Goal: Information Seeking & Learning: Learn about a topic

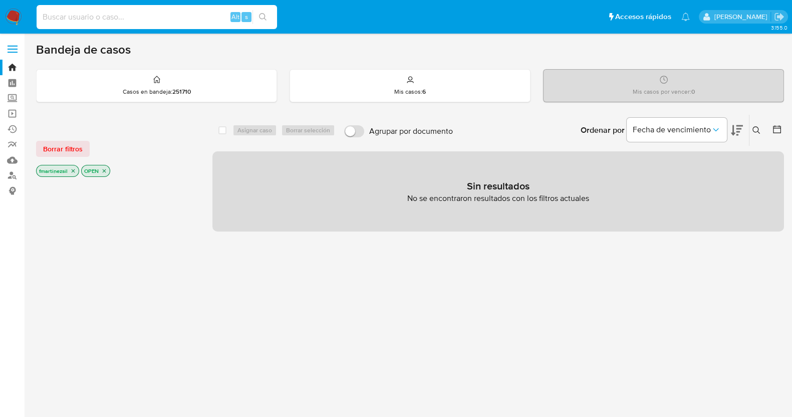
paste input "50696408"
type input "50696408"
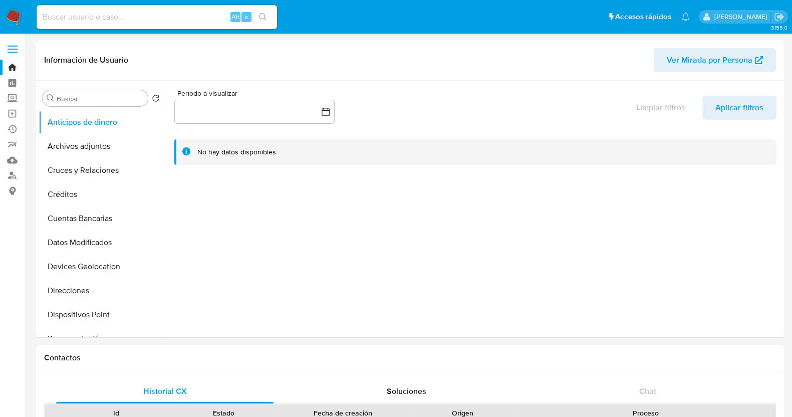
select select "10"
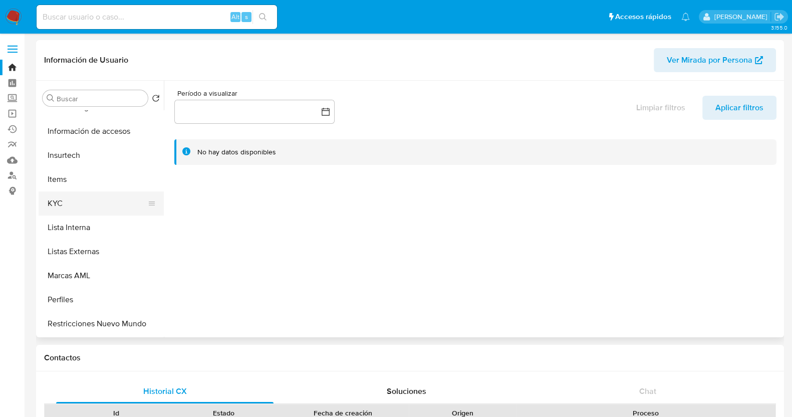
scroll to position [235, 0]
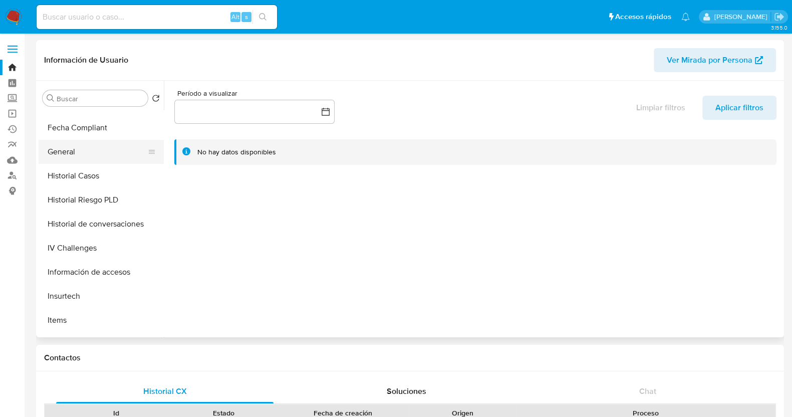
click at [98, 162] on button "General" at bounding box center [97, 152] width 117 height 24
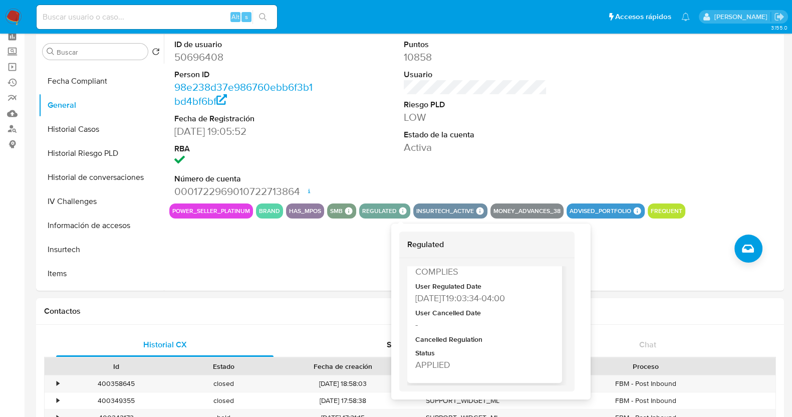
scroll to position [62, 0]
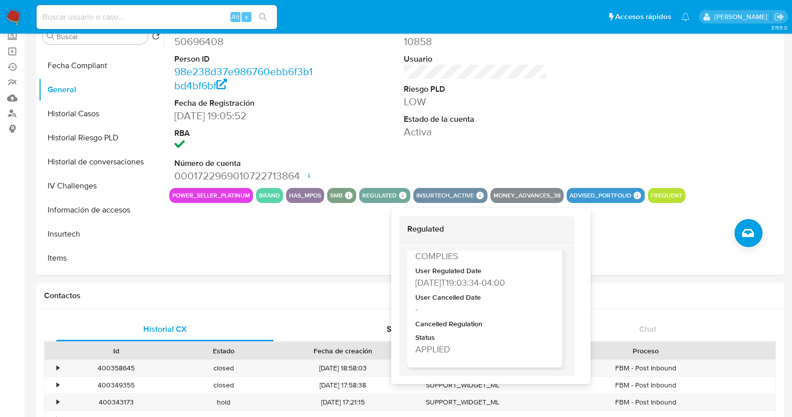
click at [519, 282] on div "[DATE]T19:03:34-04:00" at bounding box center [483, 282] width 137 height 13
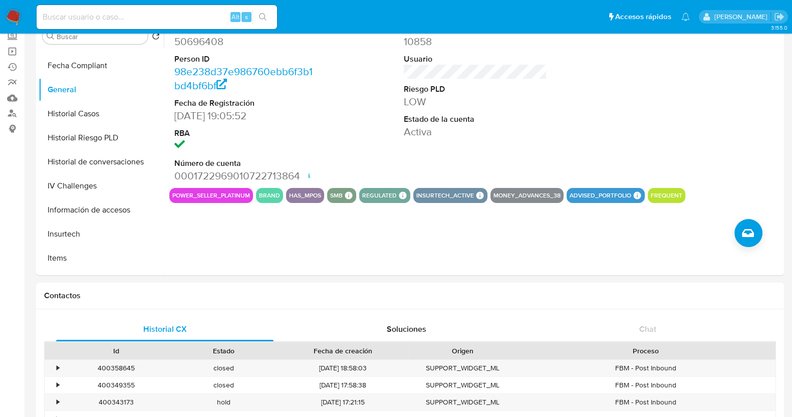
click at [519, 283] on div "Contactos" at bounding box center [410, 296] width 748 height 27
click at [383, 194] on button "regulated" at bounding box center [379, 195] width 35 height 4
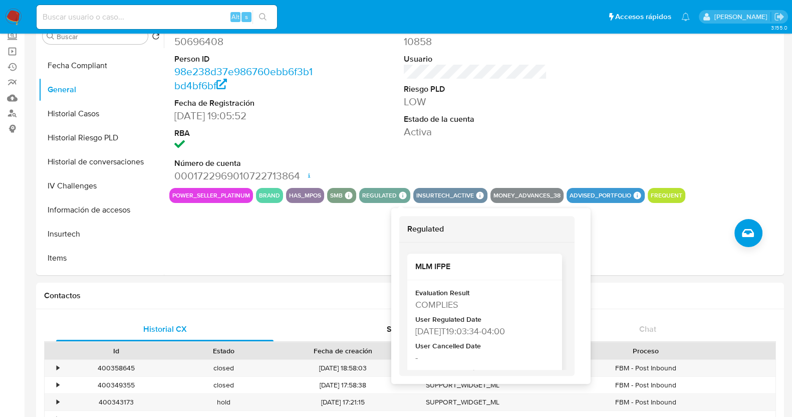
click at [464, 331] on div "[DATE]T19:03:34-04:00" at bounding box center [483, 331] width 137 height 13
click at [464, 331] on div "Soluciones" at bounding box center [406, 329] width 217 height 24
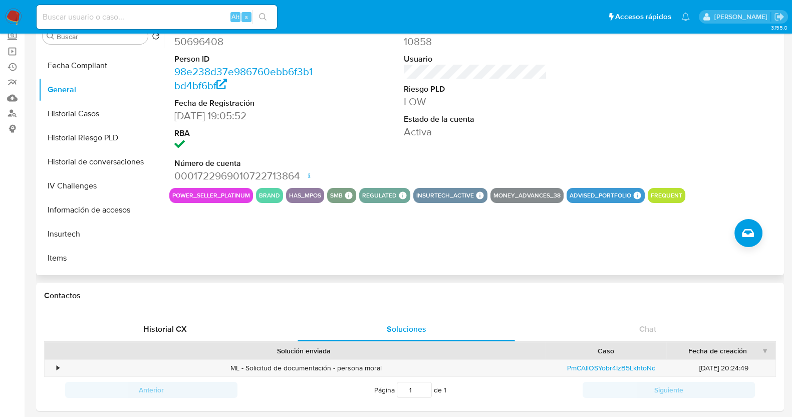
drag, startPoint x: 488, startPoint y: 330, endPoint x: 426, endPoint y: 229, distance: 118.1
drag, startPoint x: 417, startPoint y: 330, endPoint x: 439, endPoint y: 219, distance: 112.9
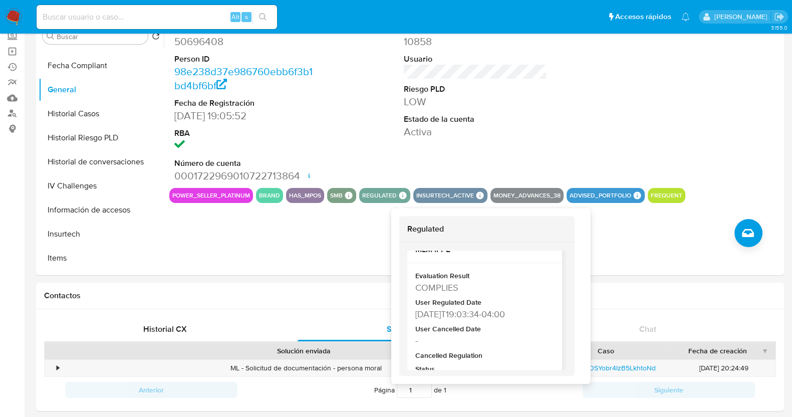
scroll to position [0, 0]
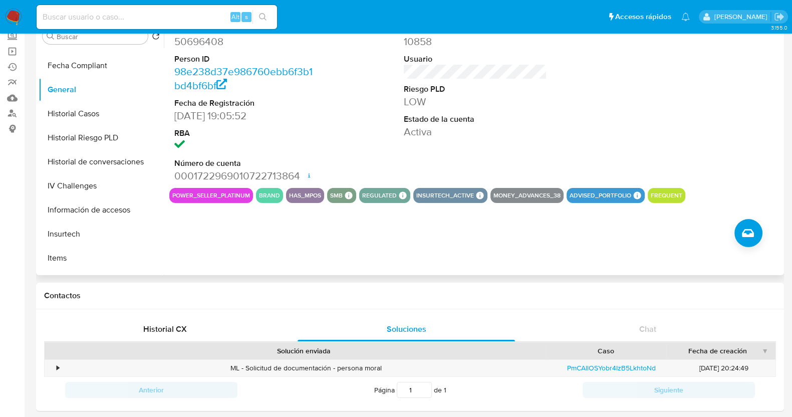
drag, startPoint x: 526, startPoint y: 333, endPoint x: 403, endPoint y: 257, distance: 144.9
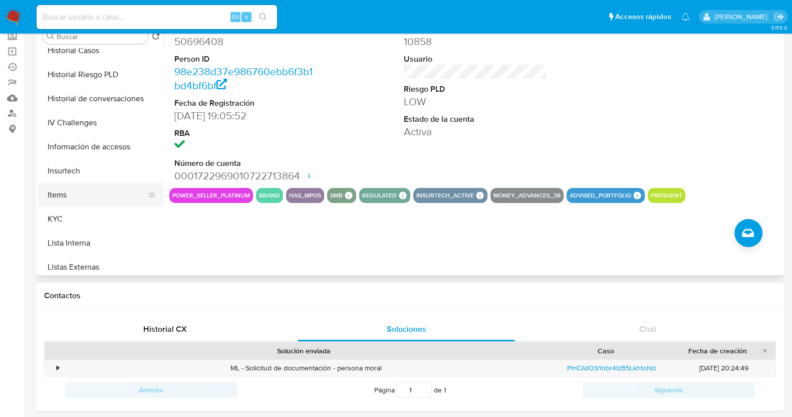
scroll to position [361, 0]
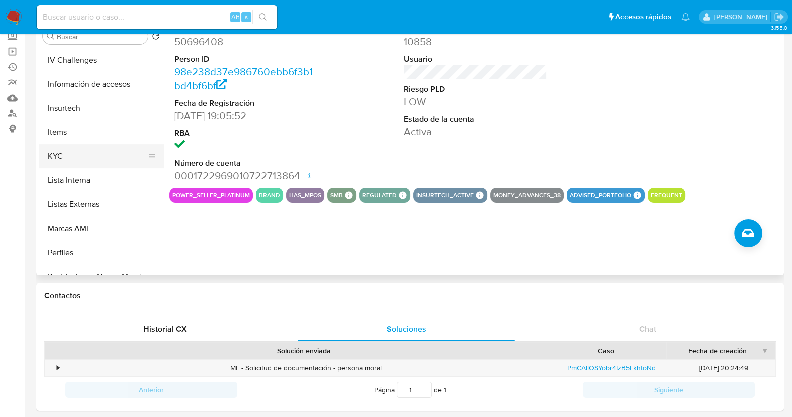
click at [79, 150] on button "KYC" at bounding box center [97, 156] width 117 height 24
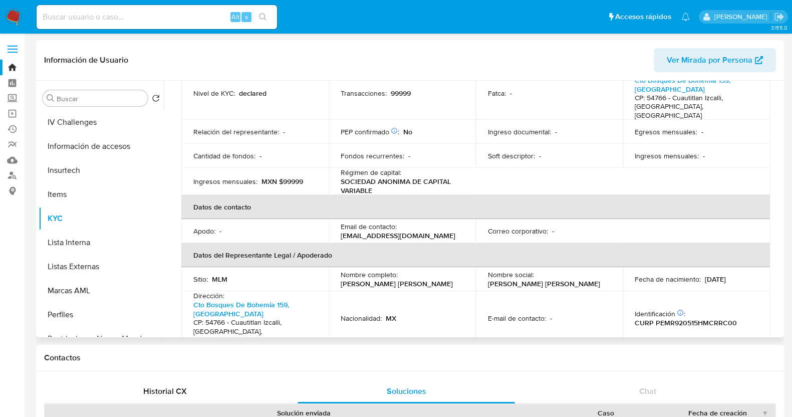
scroll to position [0, 0]
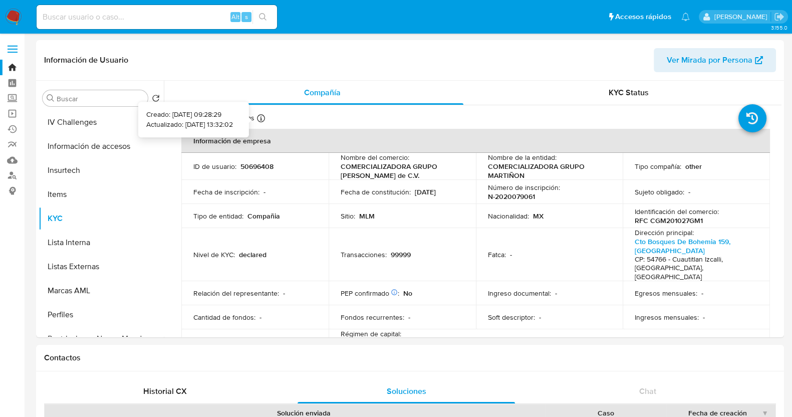
click at [215, 116] on p "Creado: 07/04/2020 09:28:29" at bounding box center [189, 115] width 87 height 10
drag, startPoint x: 226, startPoint y: 118, endPoint x: 158, endPoint y: 117, distance: 68.7
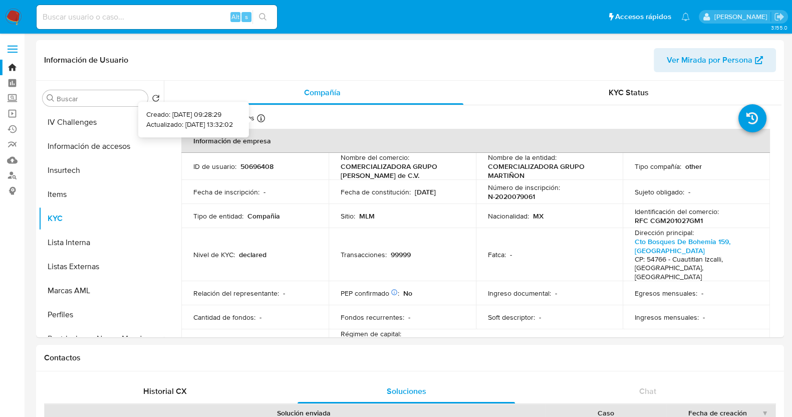
click at [158, 117] on p "Creado: 07/04/2020 09:28:29" at bounding box center [189, 115] width 87 height 10
copy p "07/04/2020 09:28:29"
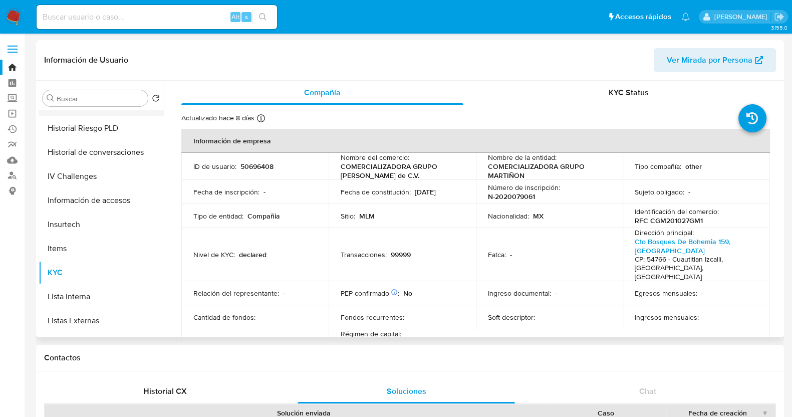
scroll to position [235, 0]
click at [80, 150] on button "General" at bounding box center [97, 152] width 117 height 24
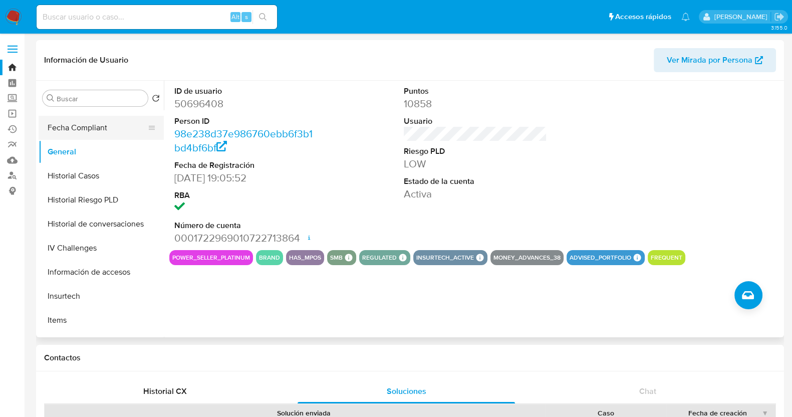
click at [93, 131] on button "Fecha Compliant" at bounding box center [97, 128] width 117 height 24
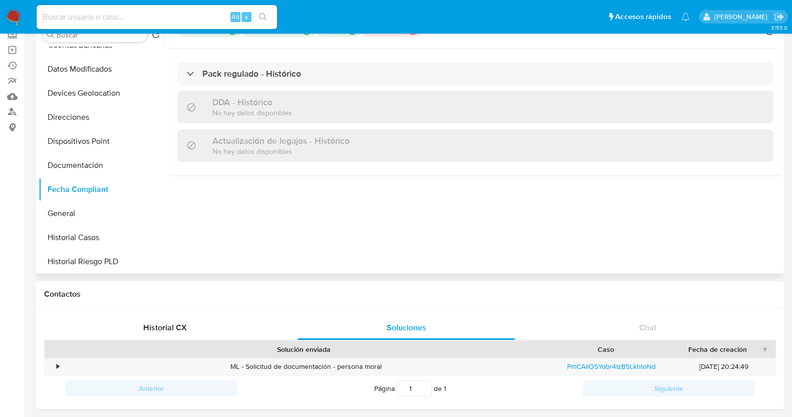
scroll to position [0, 0]
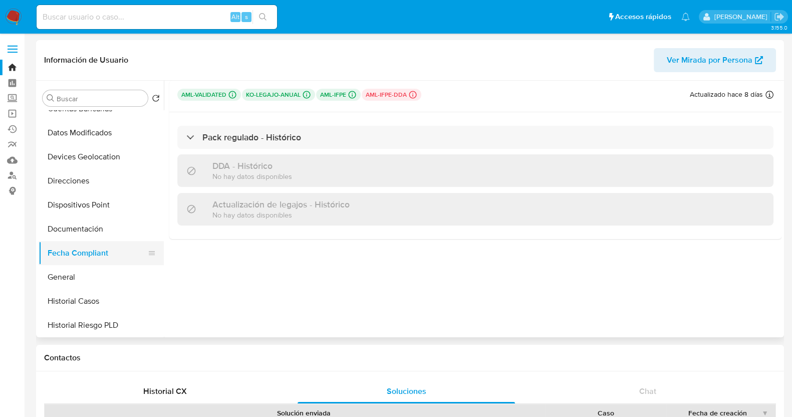
click at [86, 251] on button "Fecha Compliant" at bounding box center [97, 253] width 117 height 24
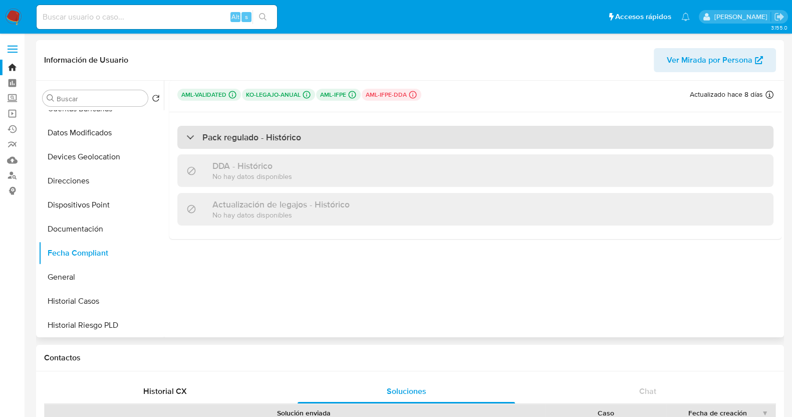
click at [189, 136] on div "Pack regulado - Histórico" at bounding box center [243, 137] width 115 height 11
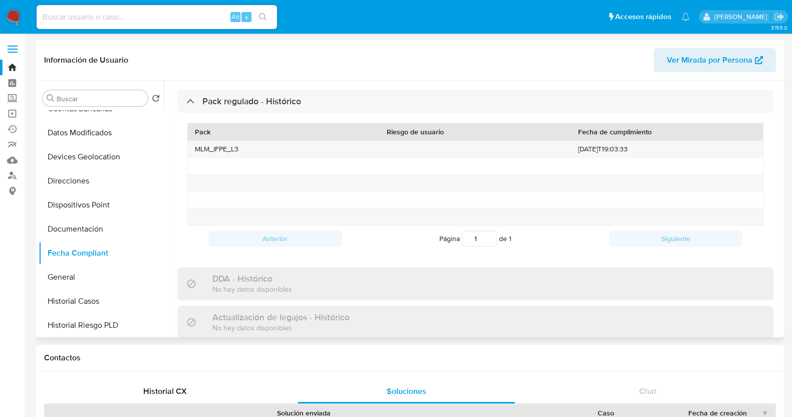
scroll to position [55, 0]
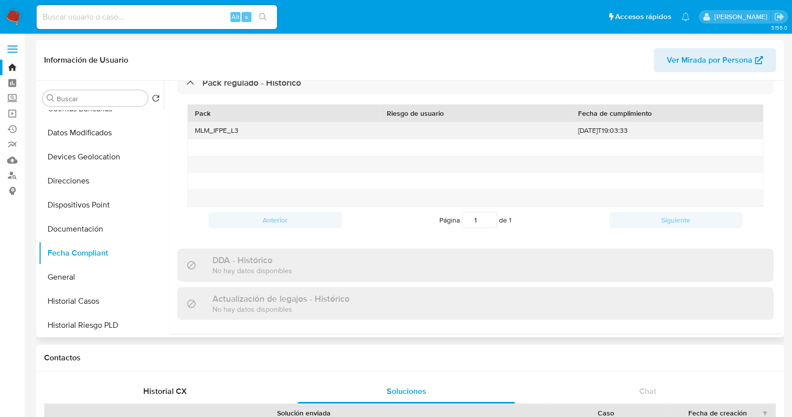
drag, startPoint x: 646, startPoint y: 130, endPoint x: 574, endPoint y: 132, distance: 72.2
click at [574, 132] on div "2022-06-22T19:03:33" at bounding box center [667, 130] width 192 height 17
click at [717, 61] on span "Ver Mirada por Persona" at bounding box center [710, 60] width 86 height 24
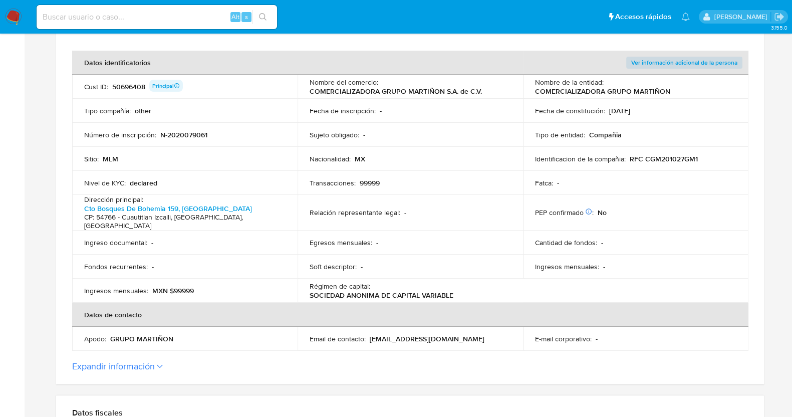
scroll to position [376, 0]
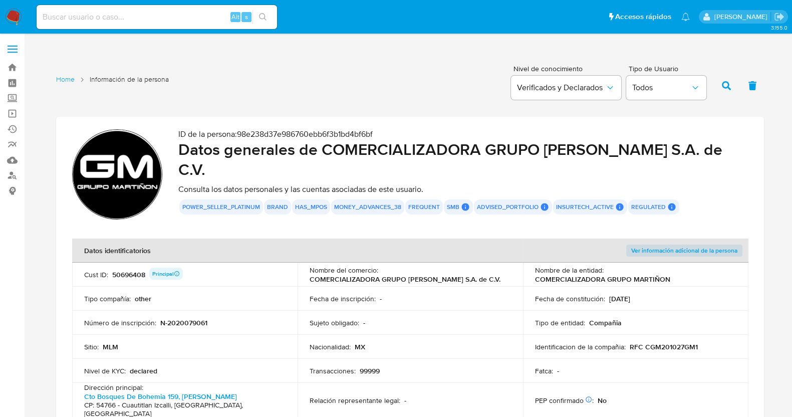
drag, startPoint x: 603, startPoint y: 349, endPoint x: 582, endPoint y: 352, distance: 20.7
drag, startPoint x: 582, startPoint y: 352, endPoint x: 173, endPoint y: 221, distance: 429.8
click at [173, 221] on section "ID de la persona : 98e238d37e986760ebb6f3b1bd4bf6bf Datos generales de COMERCIA…" at bounding box center [410, 175] width 676 height 93
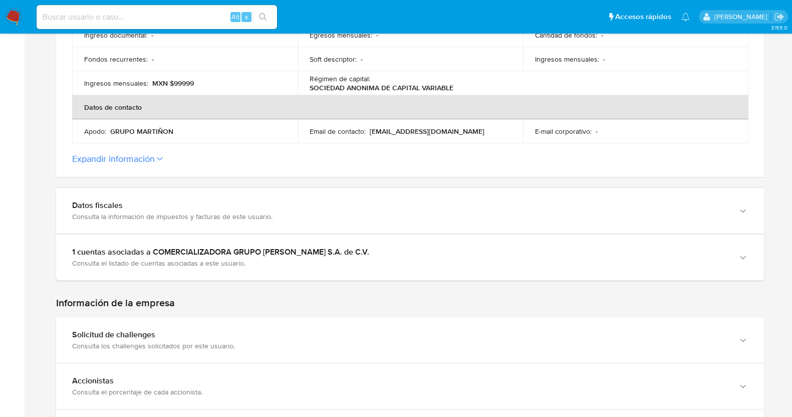
scroll to position [376, 0]
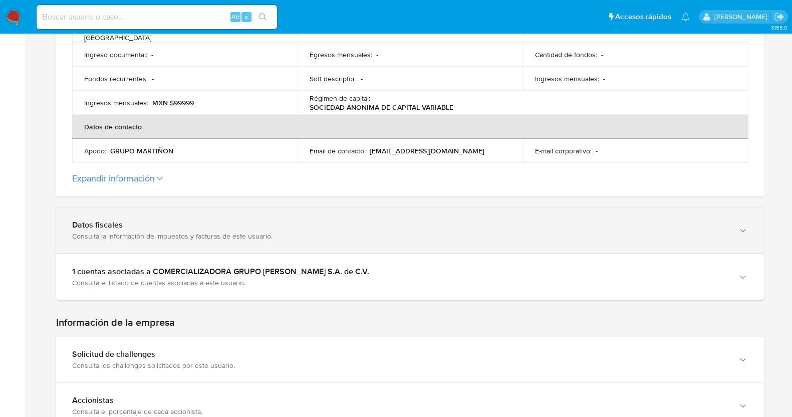
click at [735, 228] on div "Datos fiscales Consulta la información de impuestos y facturas de este usuario." at bounding box center [410, 230] width 708 height 46
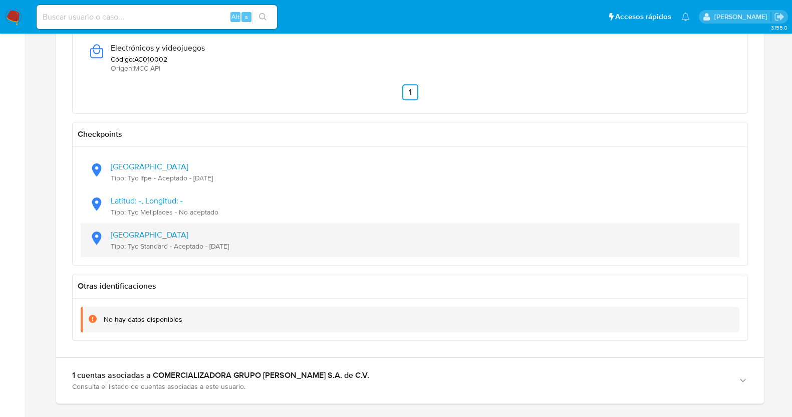
scroll to position [939, 0]
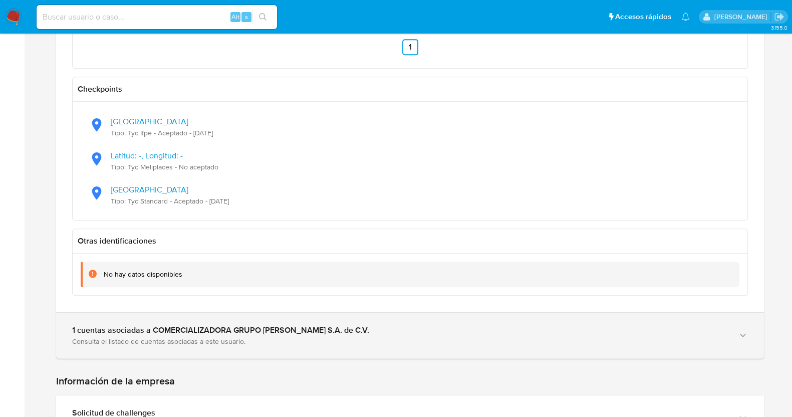
click at [722, 325] on div "1 cuentas asociadas a COMERCIALIZADORA GRUPO MARTIÑON S.A. de C.V." at bounding box center [400, 330] width 656 height 10
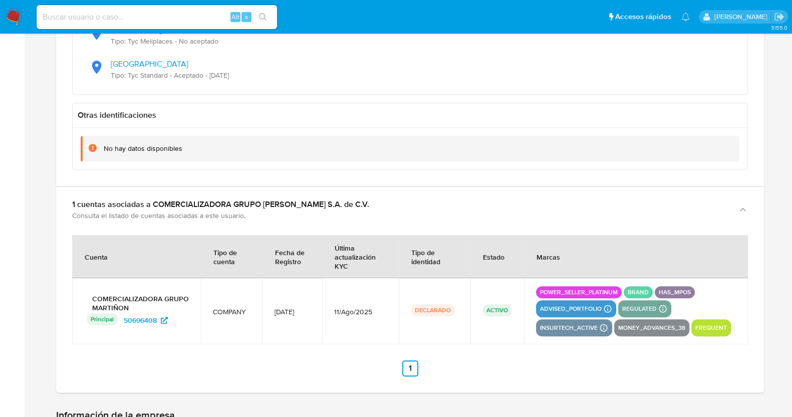
scroll to position [1253, 0]
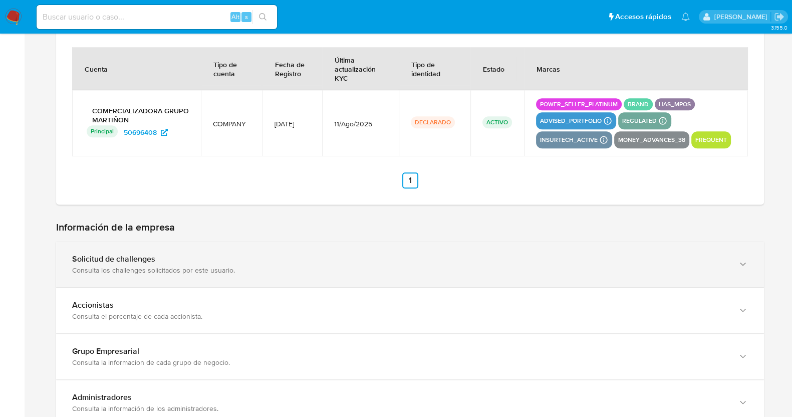
click at [745, 260] on div "button" at bounding box center [742, 264] width 12 height 21
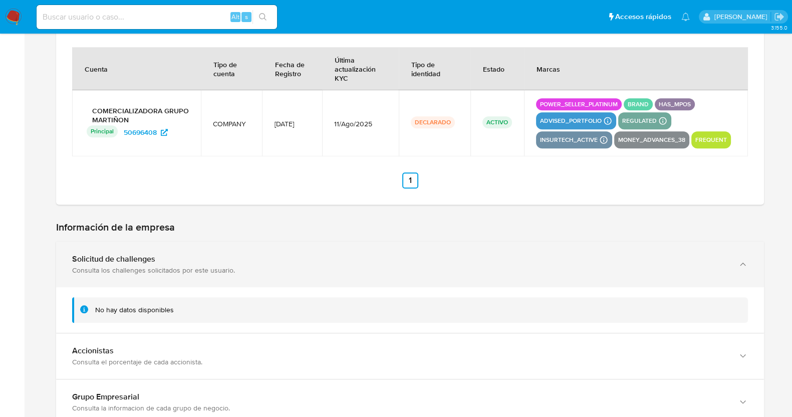
scroll to position [1315, 0]
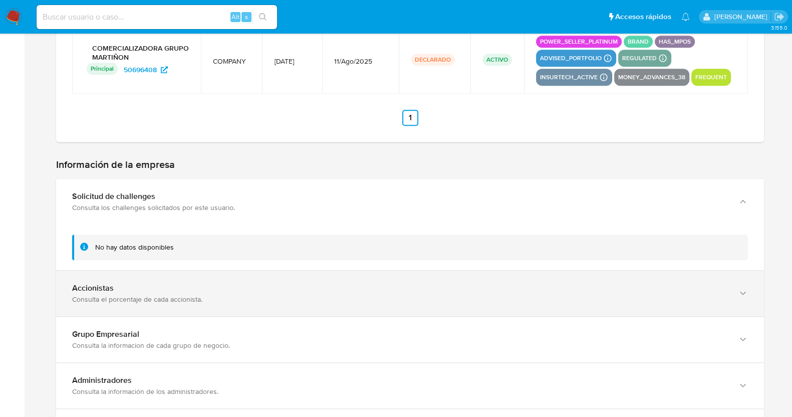
click at [731, 277] on div "Accionistas Consulta el porcentaje de cada accionista." at bounding box center [410, 294] width 708 height 46
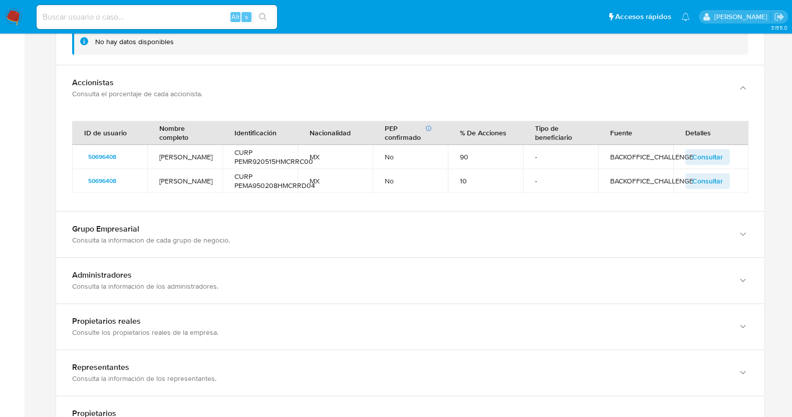
scroll to position [1565, 0]
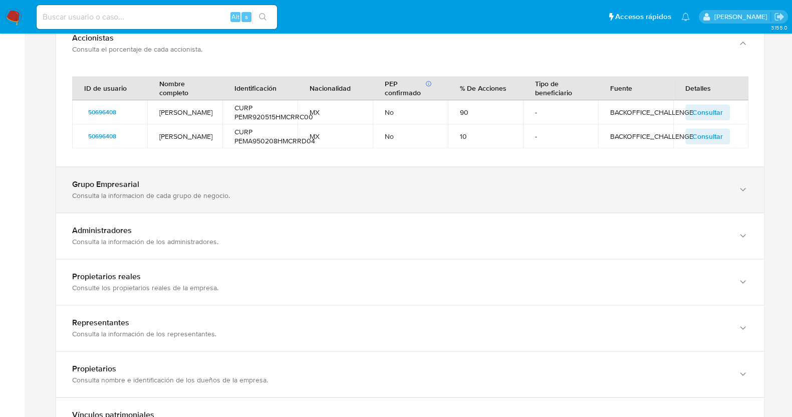
click at [737, 184] on div "button" at bounding box center [742, 189] width 12 height 21
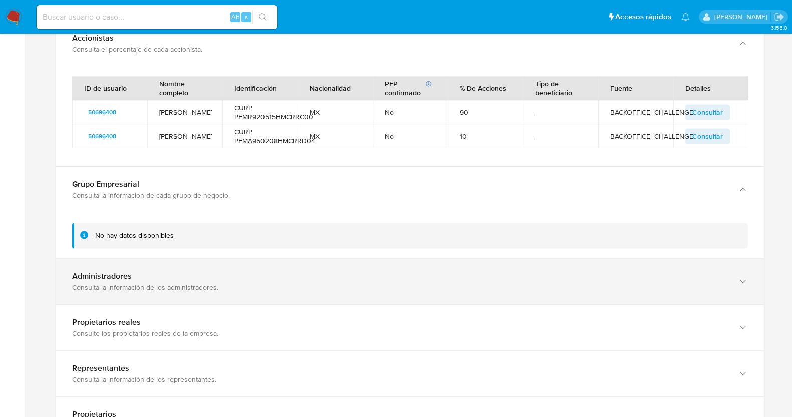
click at [601, 259] on div "Administradores Consulta la información de los administradores." at bounding box center [410, 282] width 708 height 46
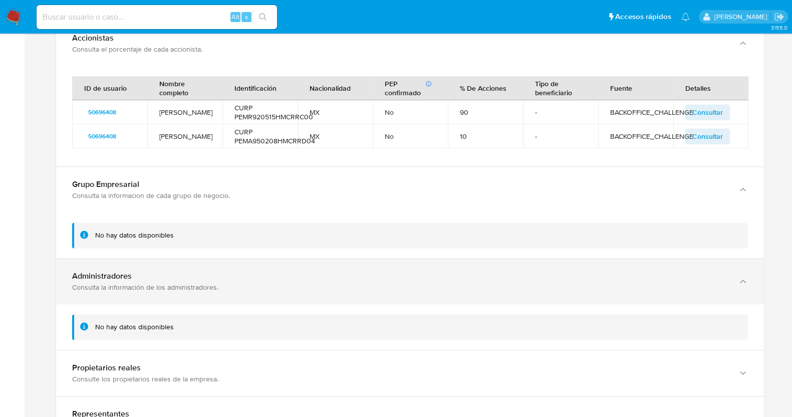
scroll to position [1691, 0]
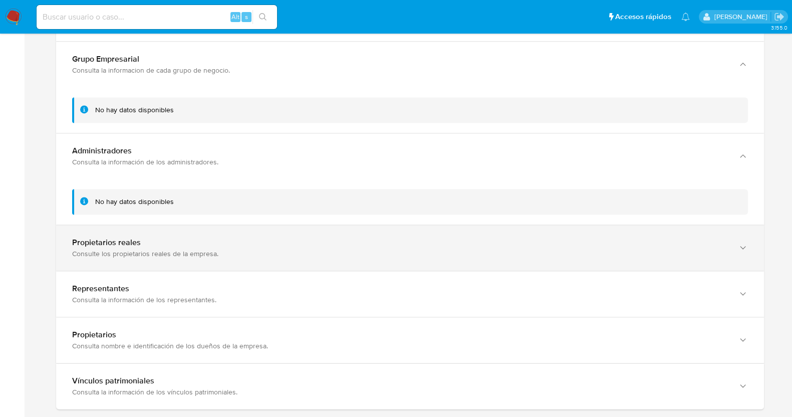
click at [206, 238] on div "Propietarios reales" at bounding box center [400, 243] width 656 height 10
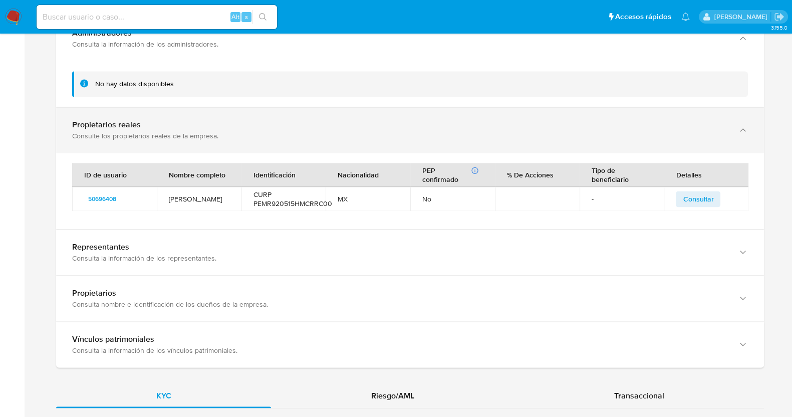
scroll to position [1879, 0]
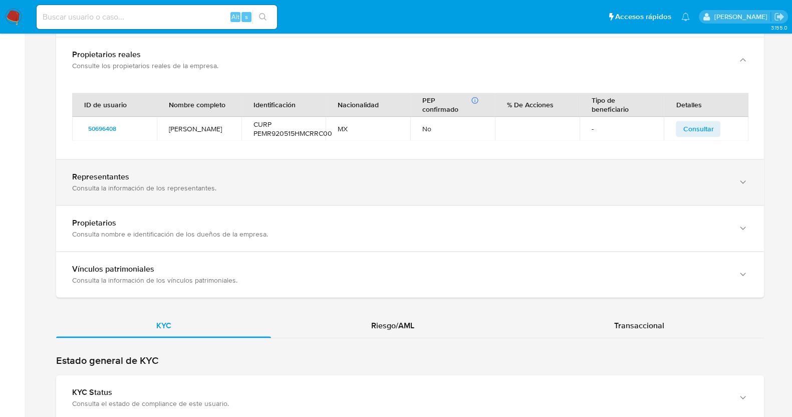
click at [228, 183] on div "Consulta la información de los representantes." at bounding box center [400, 187] width 656 height 9
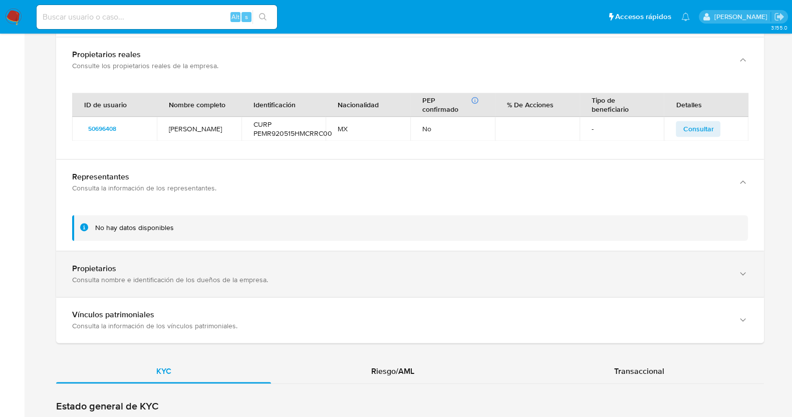
click at [200, 275] on div "Consulta nombre e identificación de los dueños de la empresa." at bounding box center [400, 279] width 656 height 9
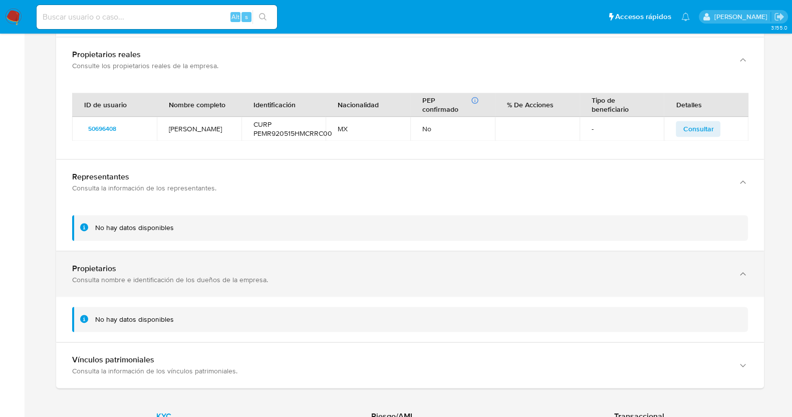
scroll to position [1941, 0]
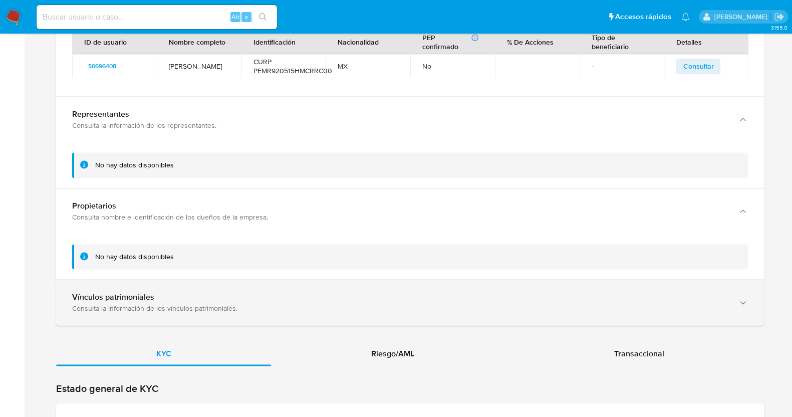
click at [197, 304] on div "Consulta la información de los vínculos patrimoniales." at bounding box center [400, 308] width 656 height 9
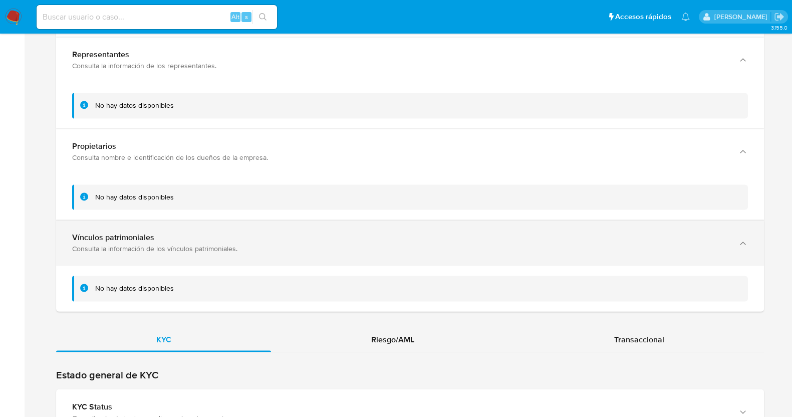
scroll to position [2130, 0]
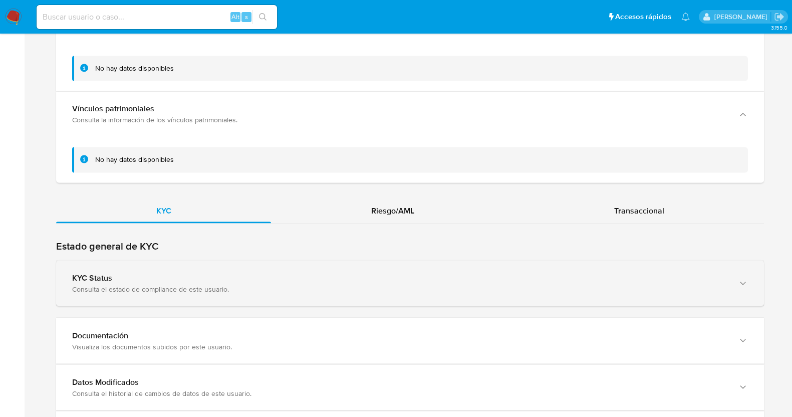
click at [306, 273] on div "KYC Status" at bounding box center [400, 278] width 656 height 10
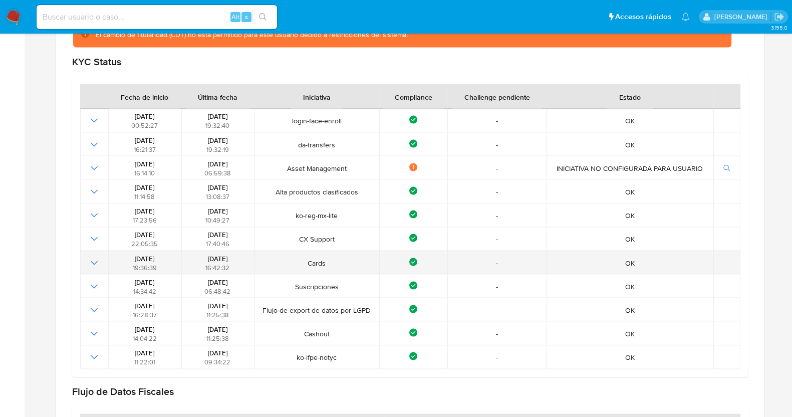
scroll to position [2443, 0]
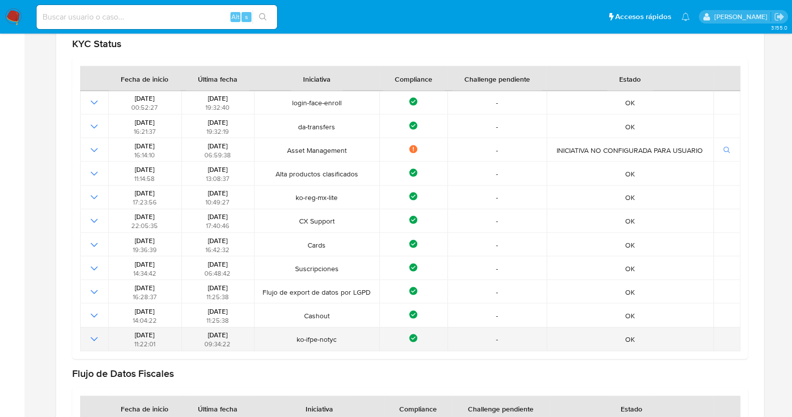
click at [92, 337] on icon "Mostrar operación" at bounding box center [94, 339] width 7 height 4
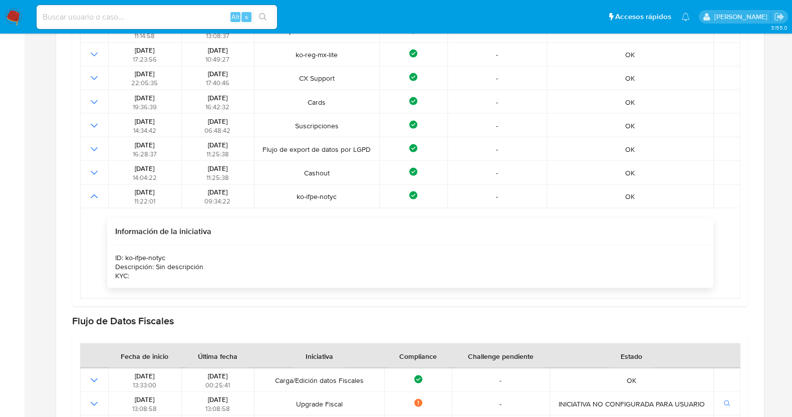
scroll to position [2568, 0]
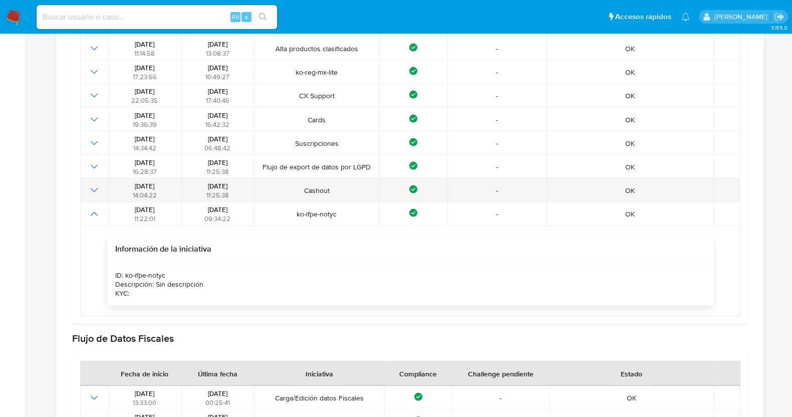
click at [93, 184] on icon "Mostrar operación" at bounding box center [94, 190] width 12 height 12
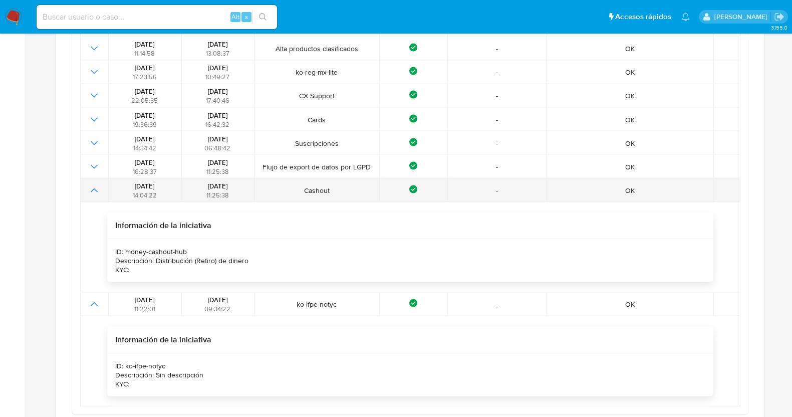
click at [93, 184] on icon "Mostrar operación" at bounding box center [94, 190] width 12 height 12
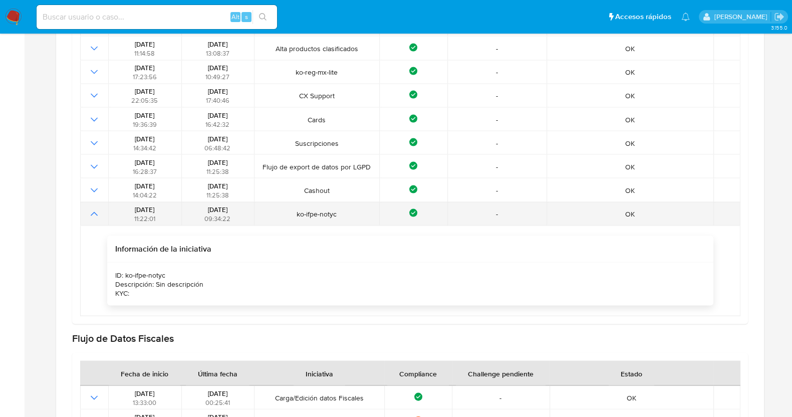
click at [90, 208] on icon "Mostrar operación" at bounding box center [94, 214] width 12 height 12
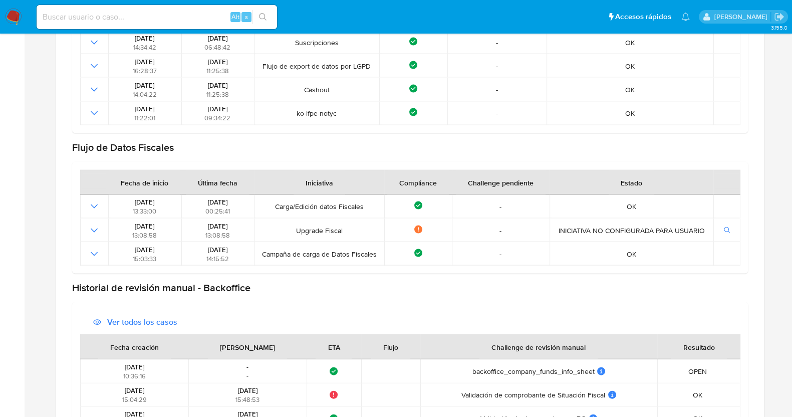
scroll to position [2756, 0]
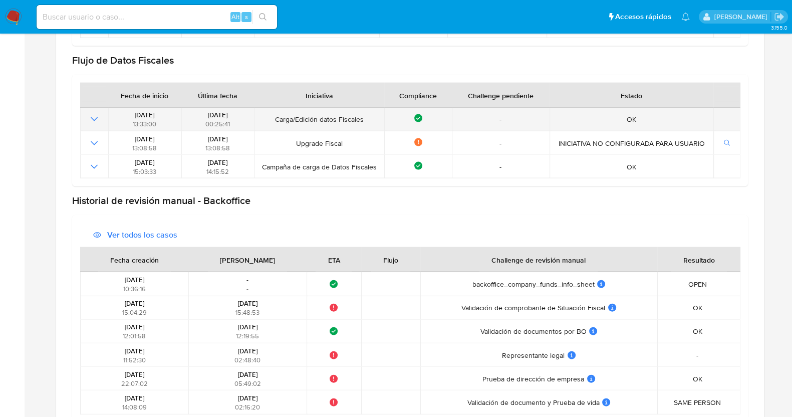
click at [89, 113] on icon "Mostrar operación" at bounding box center [94, 119] width 12 height 12
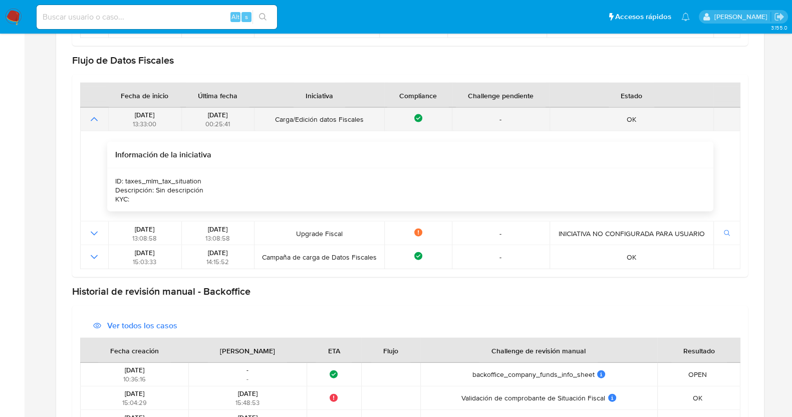
click at [89, 113] on icon "Mostrar operación" at bounding box center [94, 119] width 12 height 12
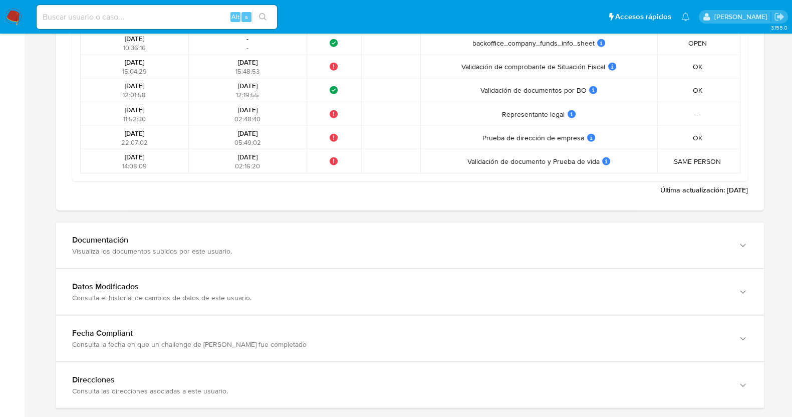
scroll to position [3007, 0]
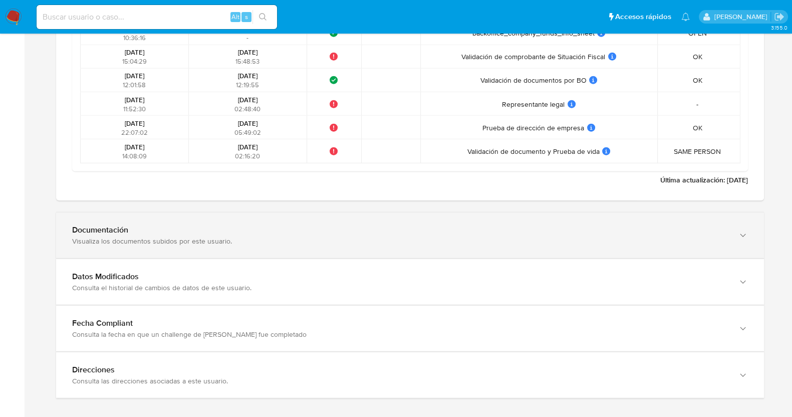
click at [205, 237] on div "Visualiza los documentos subidos por este usuario." at bounding box center [400, 241] width 656 height 9
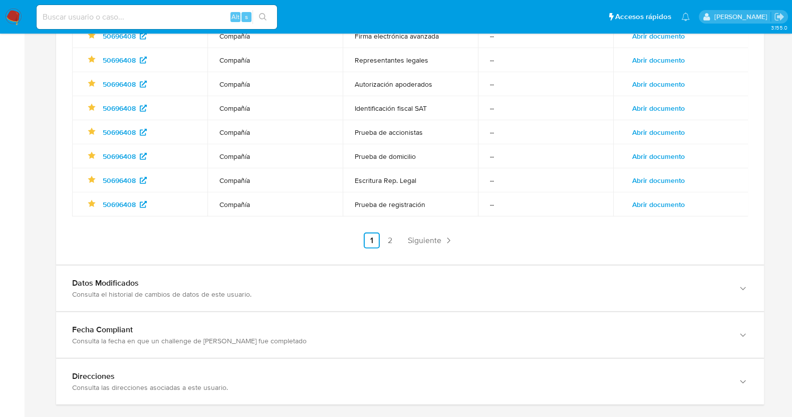
scroll to position [3322, 0]
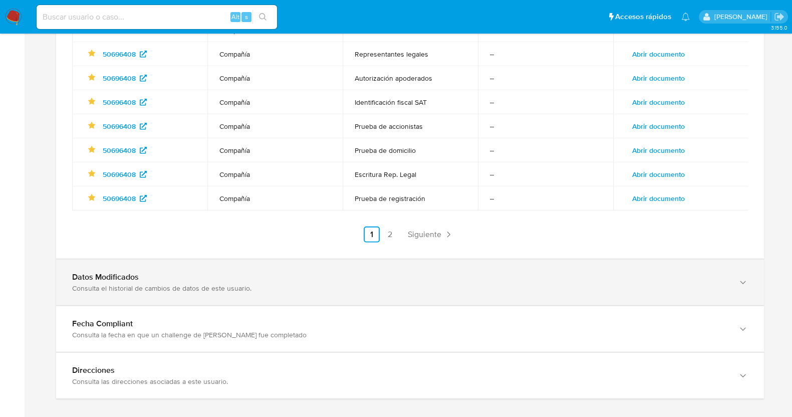
click at [205, 272] on div "Datos Modificados" at bounding box center [400, 277] width 656 height 10
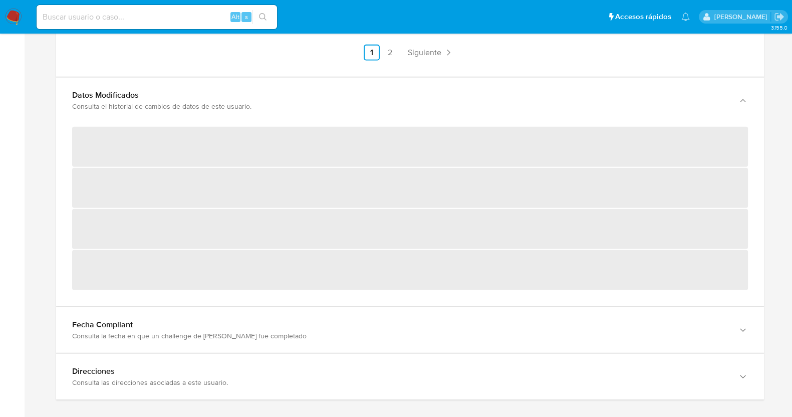
scroll to position [3506, 0]
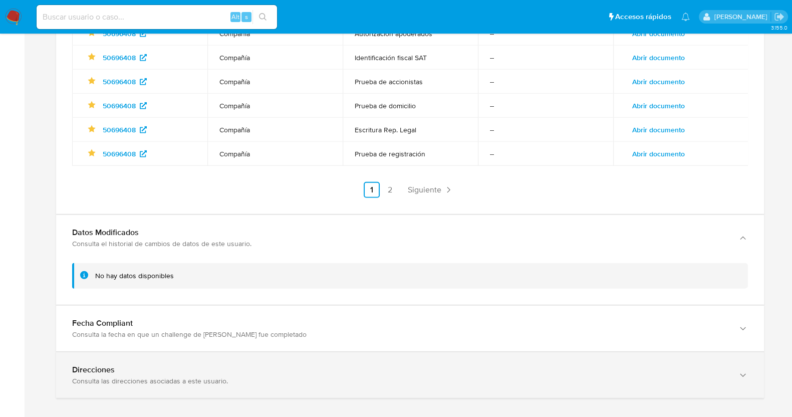
click at [215, 376] on div "Consulta las direcciones asociadas a este usuario." at bounding box center [400, 380] width 656 height 9
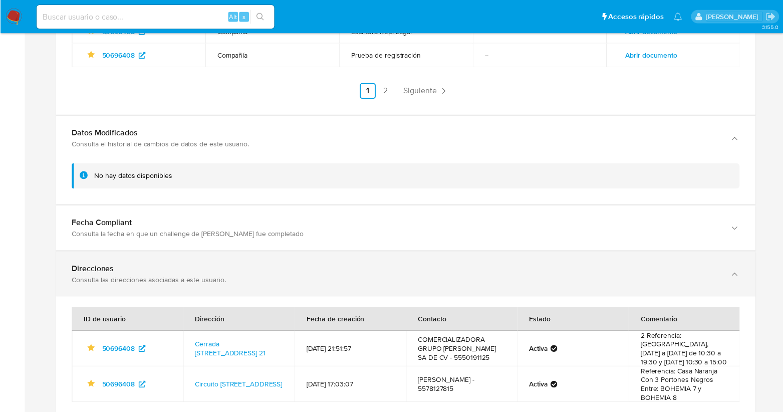
scroll to position [3529, 0]
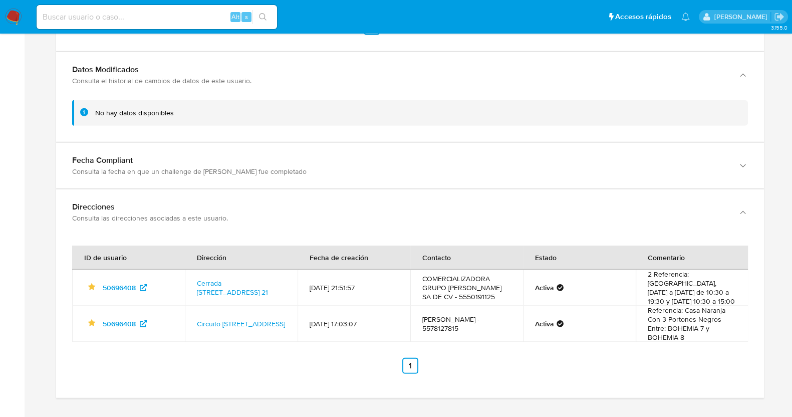
drag, startPoint x: 476, startPoint y: 287, endPoint x: 438, endPoint y: 288, distance: 37.6
click at [438, 288] on td "COMERCIALIZADORA GRUPO MARTIÑON SA DE CV - 5550191125" at bounding box center [466, 288] width 113 height 36
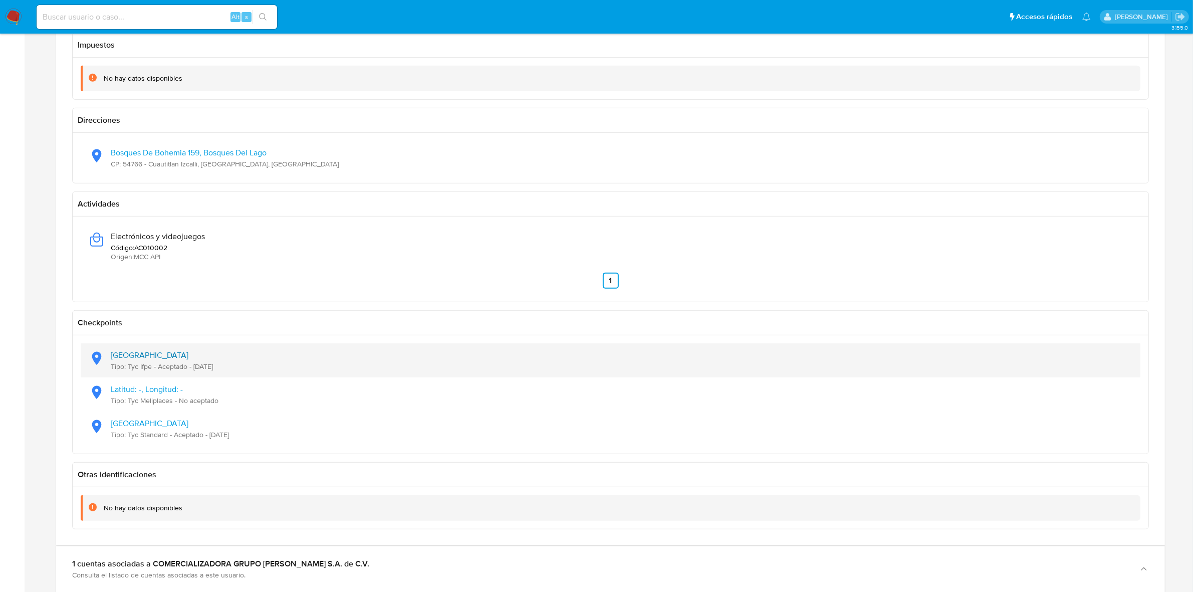
scroll to position [877, 0]
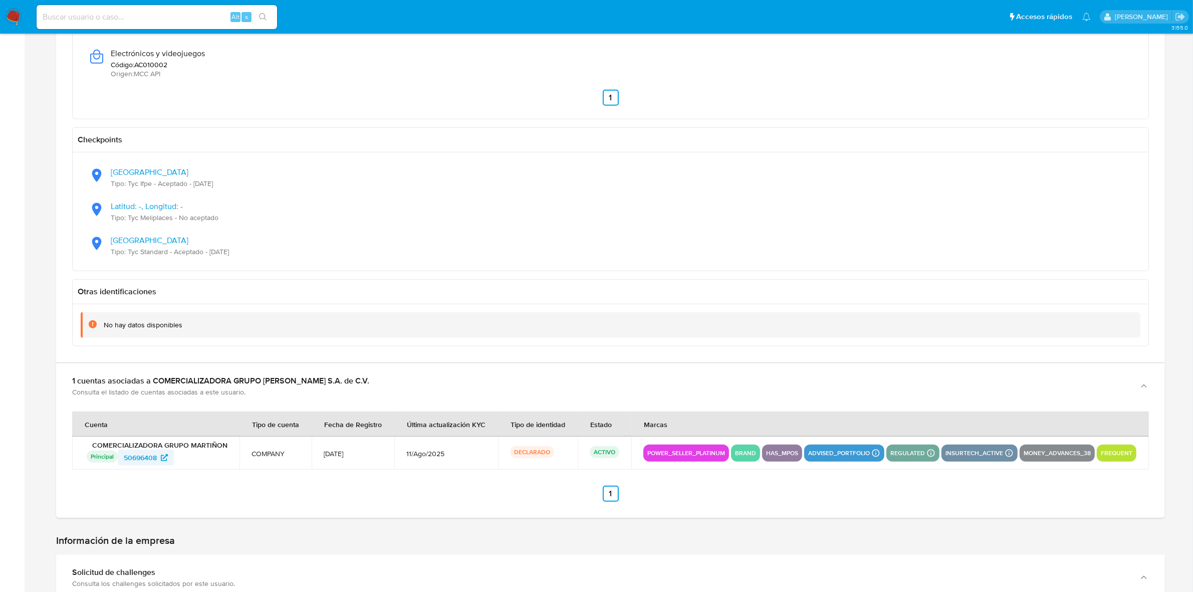
click at [142, 416] on span "50696408" at bounding box center [140, 457] width 33 height 16
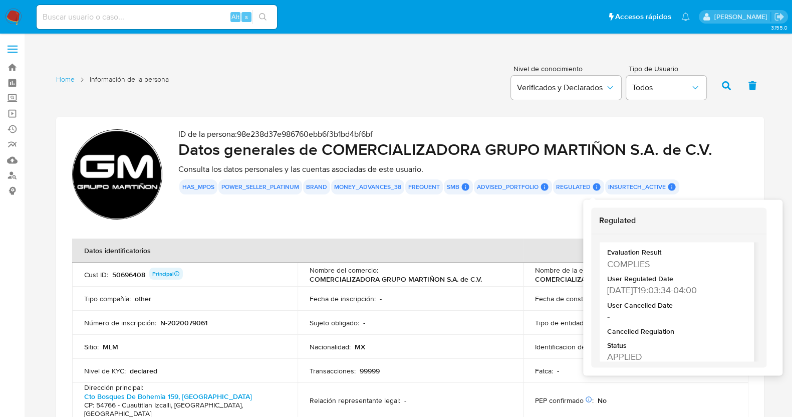
scroll to position [62, 0]
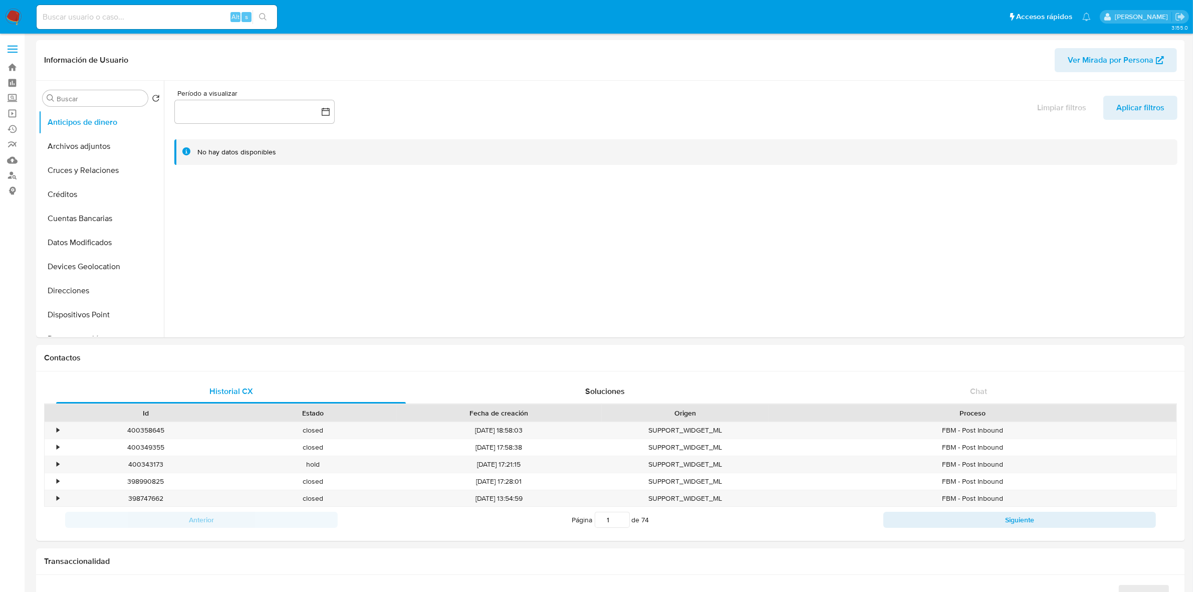
select select "10"
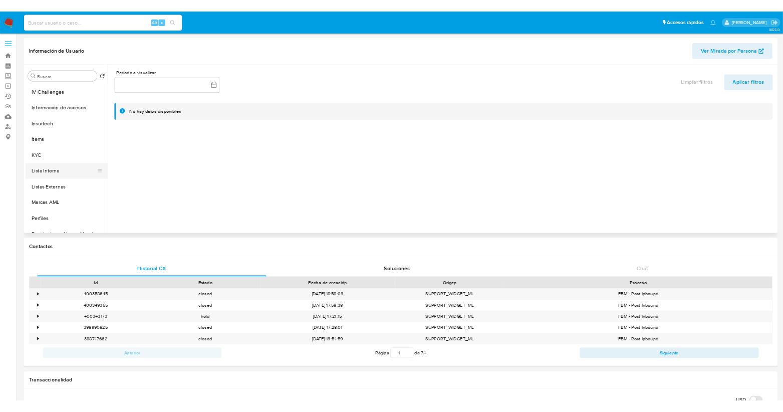
scroll to position [422, 0]
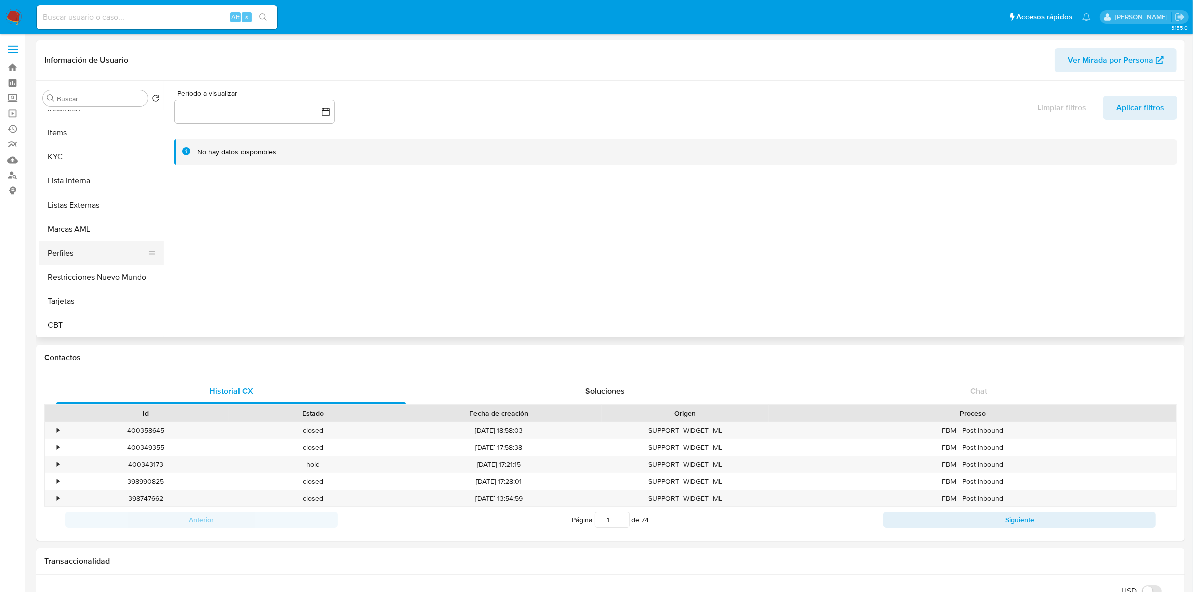
click at [89, 257] on button "Perfiles" at bounding box center [97, 253] width 117 height 24
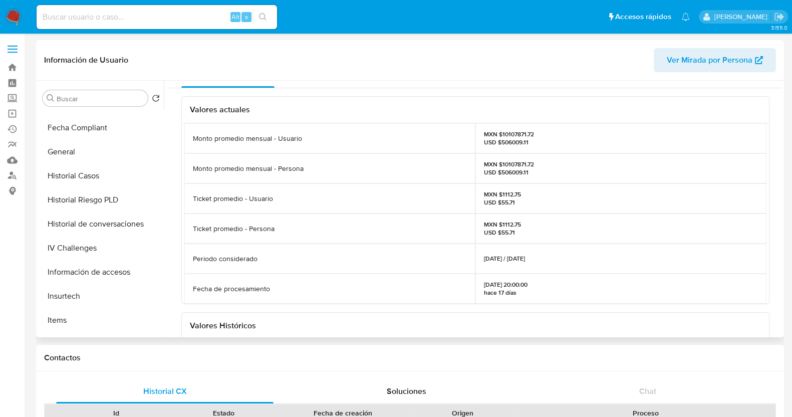
scroll to position [0, 0]
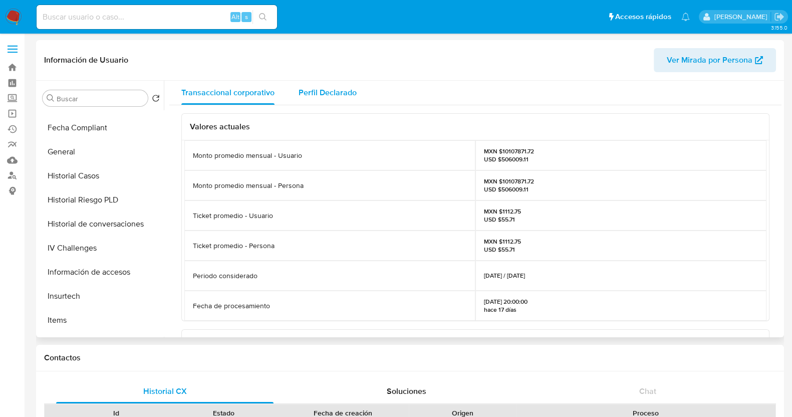
click at [356, 91] on button "Perfil Declarado" at bounding box center [328, 93] width 82 height 24
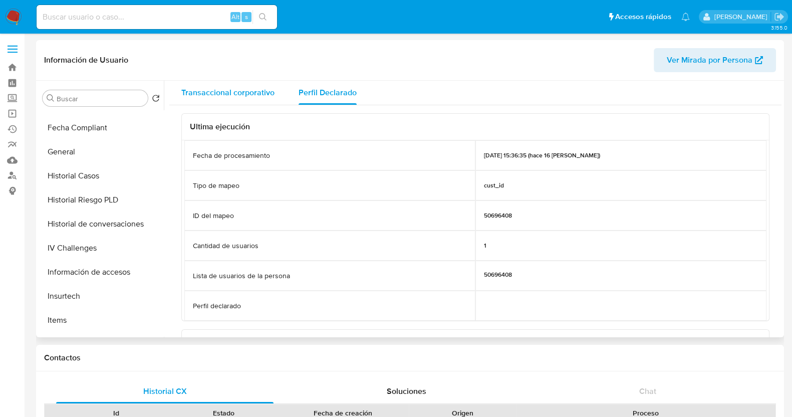
click at [248, 96] on span "Transaccional corporativo" at bounding box center [227, 93] width 93 height 12
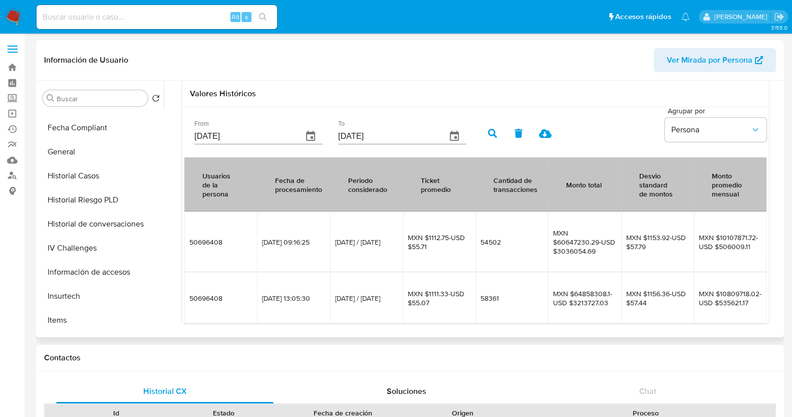
click at [309, 130] on icon "button" at bounding box center [311, 136] width 12 height 12
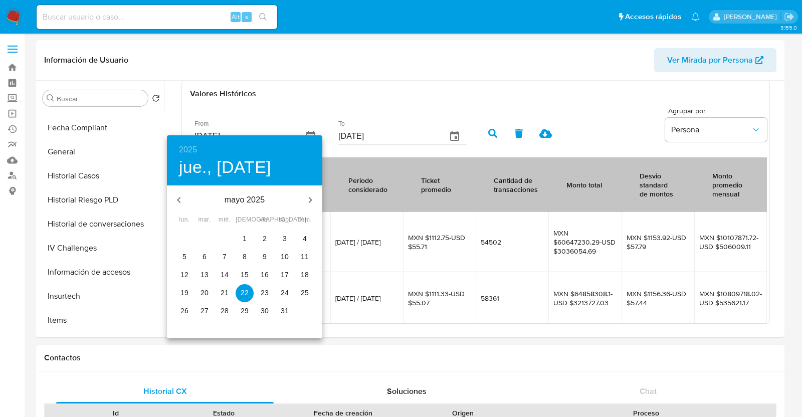
click at [254, 201] on p "mayo 2025" at bounding box center [244, 200] width 107 height 12
click at [243, 162] on h4 "jue., [DATE]" at bounding box center [225, 167] width 92 height 21
click at [177, 151] on div "2025 jue., [DATE]" at bounding box center [244, 160] width 155 height 50
click at [189, 146] on h6 "2025" at bounding box center [188, 150] width 18 height 14
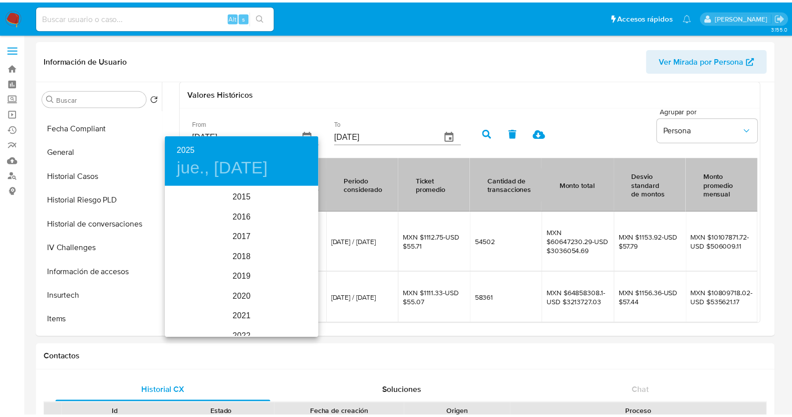
scroll to position [140, 0]
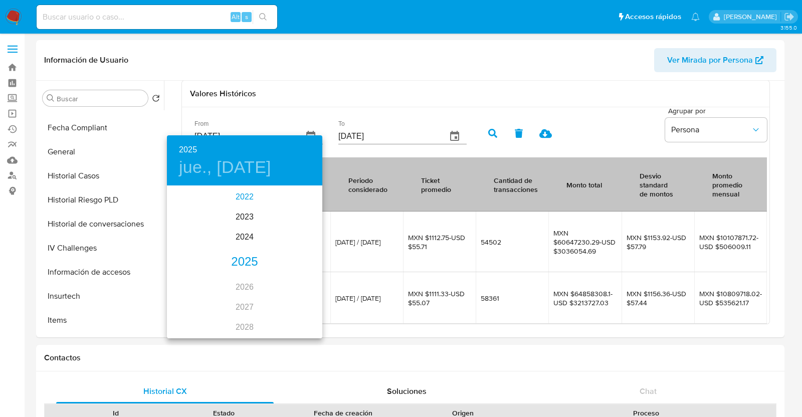
click at [239, 201] on div "2022" at bounding box center [244, 197] width 155 height 20
type input "[DATE]"
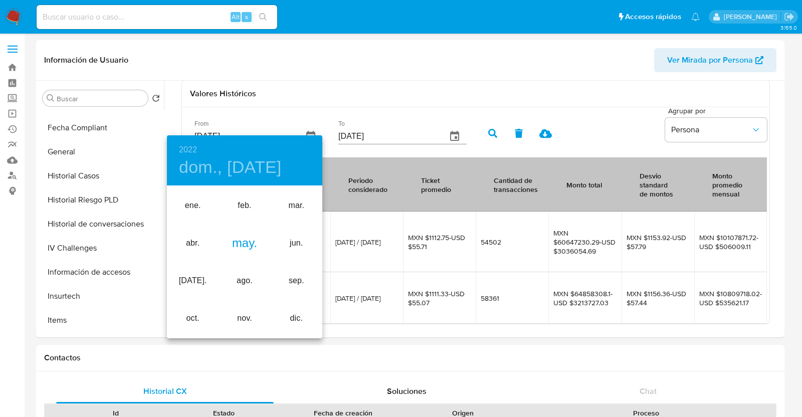
click at [256, 246] on div "may." at bounding box center [244, 243] width 52 height 38
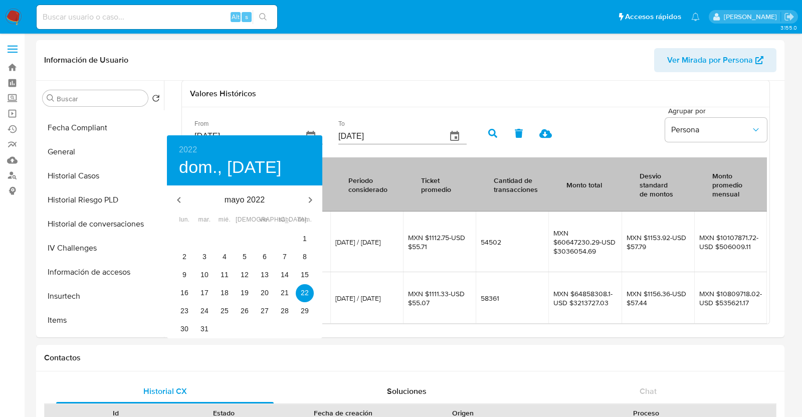
click at [393, 99] on div at bounding box center [401, 208] width 802 height 417
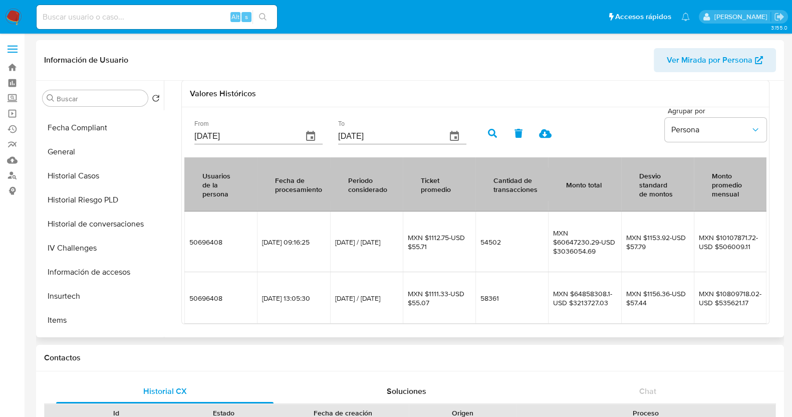
click at [491, 129] on icon "button" at bounding box center [492, 133] width 9 height 9
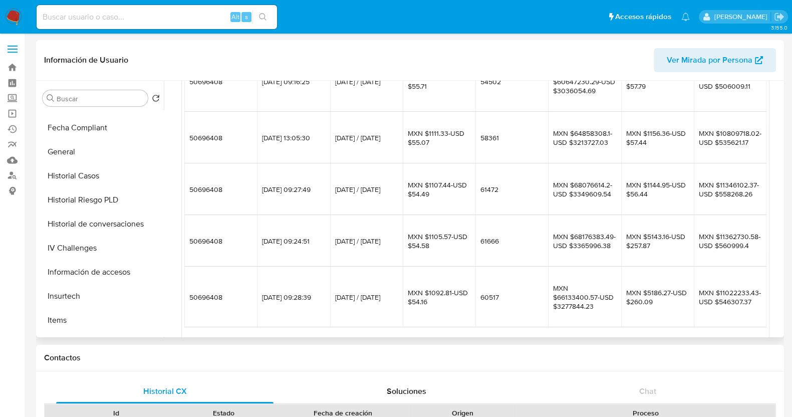
scroll to position [462, 0]
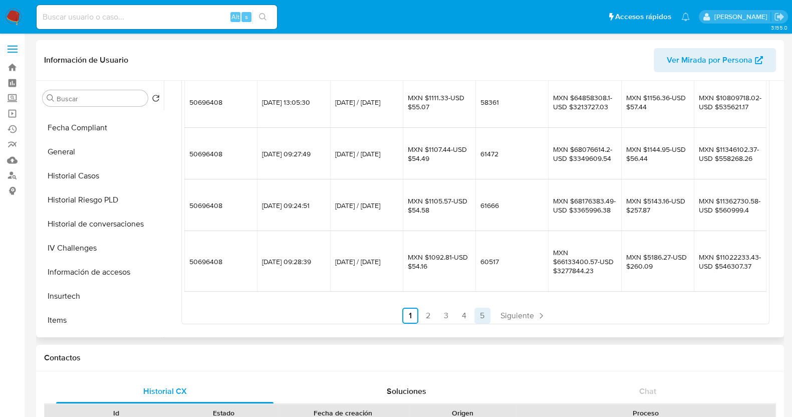
click at [479, 317] on link "5" at bounding box center [483, 316] width 16 height 16
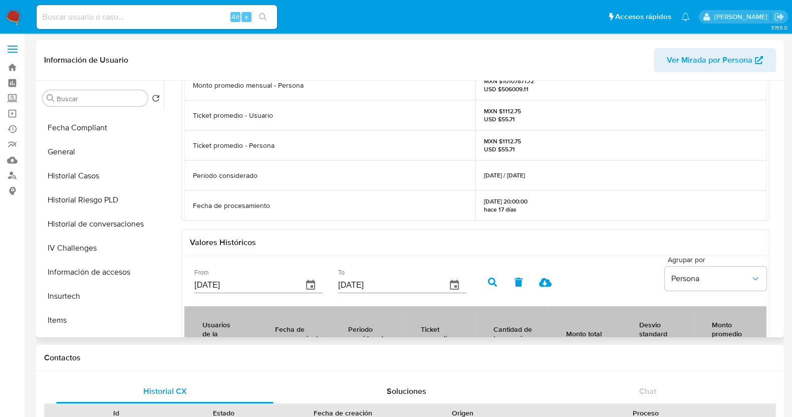
scroll to position [0, 0]
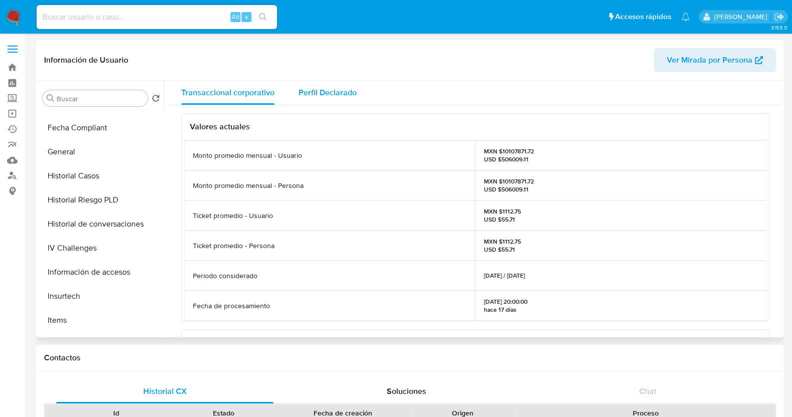
click at [326, 95] on span "Perfil Declarado" at bounding box center [328, 93] width 58 height 12
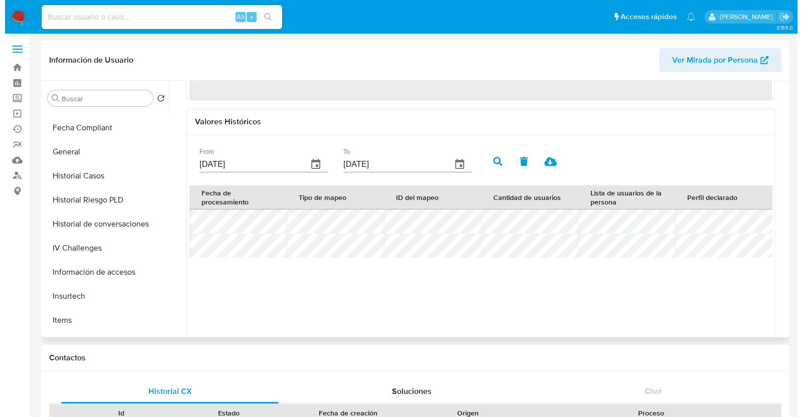
scroll to position [188, 0]
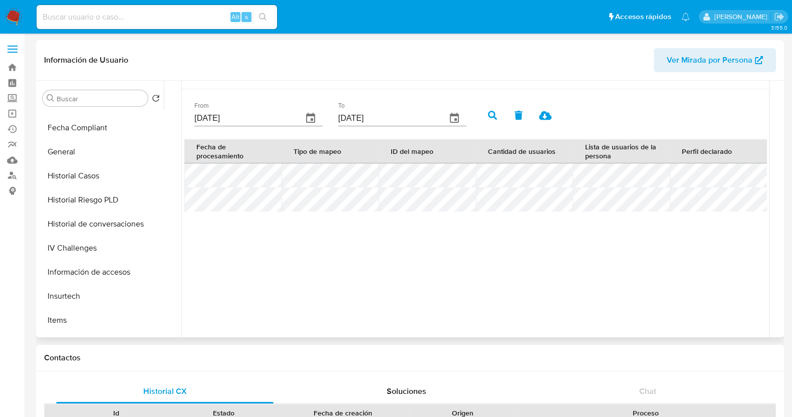
click at [309, 116] on icon "button" at bounding box center [311, 118] width 12 height 12
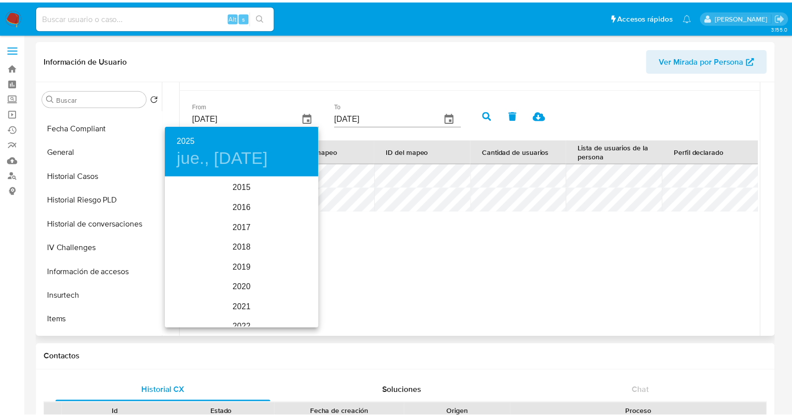
scroll to position [140, 0]
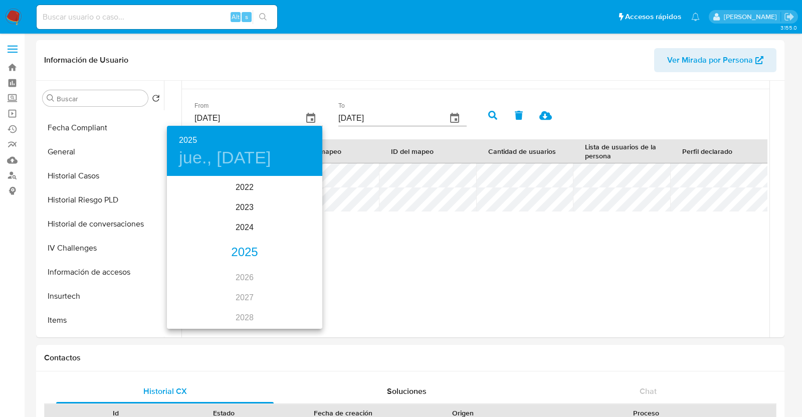
click at [193, 139] on h6 "2025" at bounding box center [188, 140] width 18 height 14
click at [187, 141] on h6 "2025" at bounding box center [188, 140] width 18 height 14
click at [235, 187] on div "2022" at bounding box center [244, 187] width 155 height 20
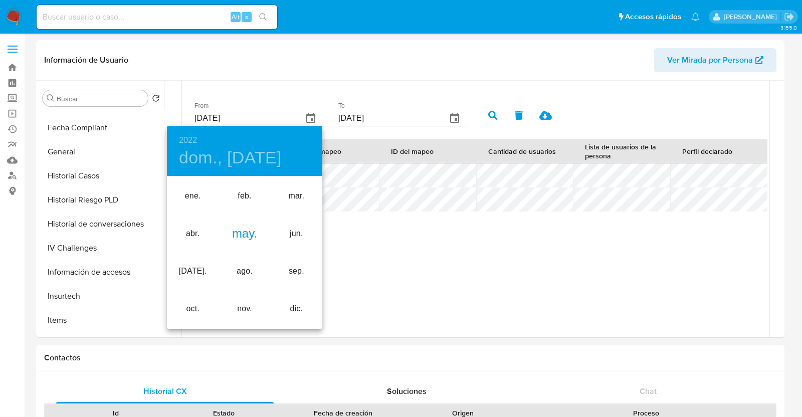
type input "[DATE]"
click at [255, 235] on div "may." at bounding box center [244, 234] width 52 height 38
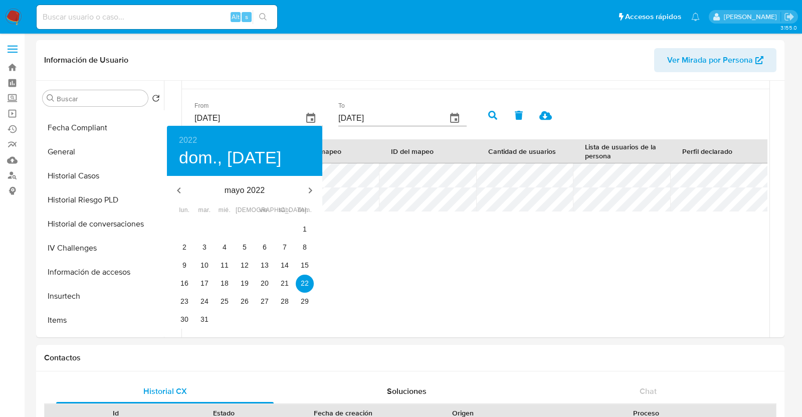
click at [380, 315] on div at bounding box center [401, 208] width 802 height 417
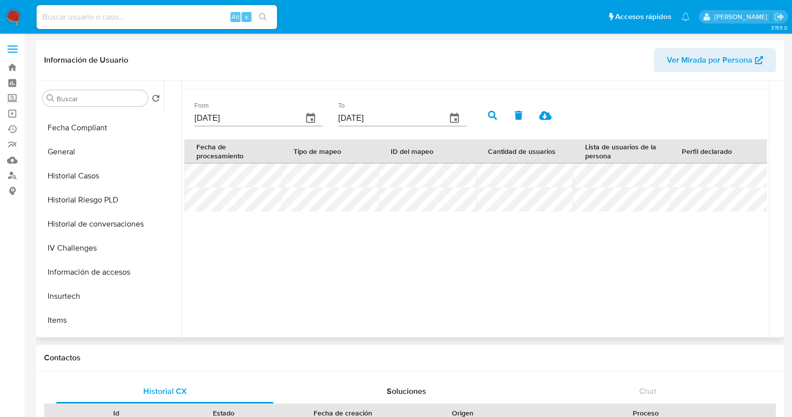
click at [492, 106] on button "button" at bounding box center [493, 115] width 26 height 24
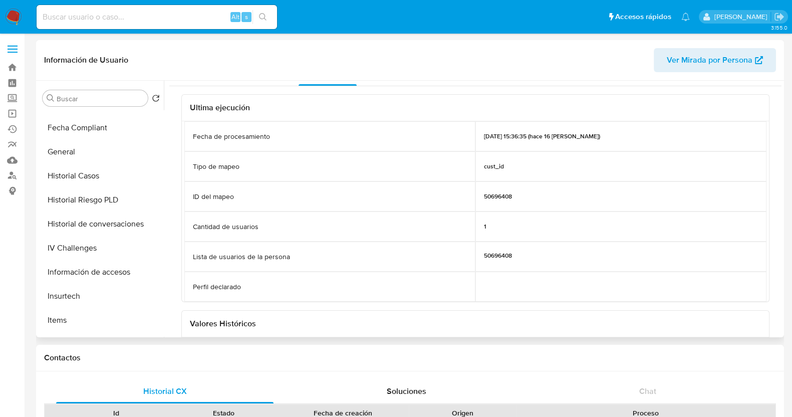
scroll to position [0, 0]
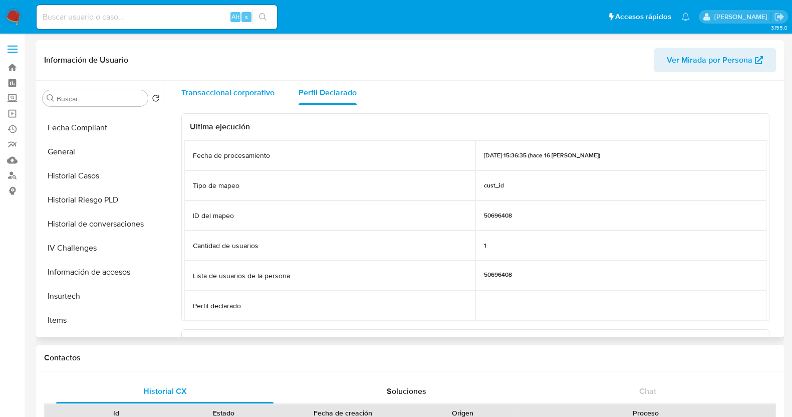
click at [242, 95] on span "Transaccional corporativo" at bounding box center [227, 93] width 93 height 12
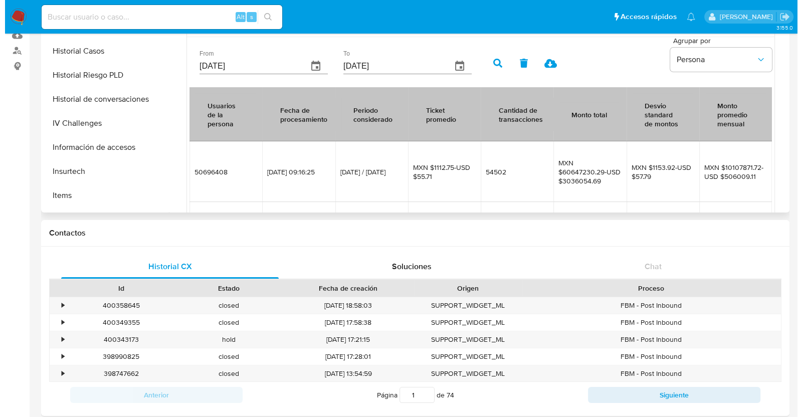
scroll to position [132, 0]
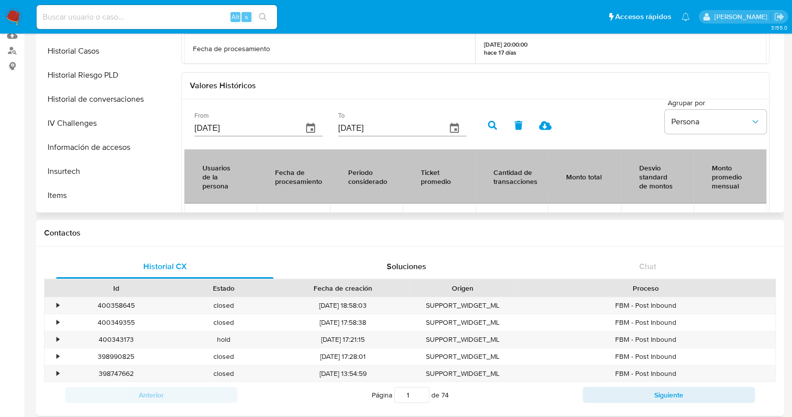
click at [313, 126] on icon "button" at bounding box center [311, 128] width 12 height 12
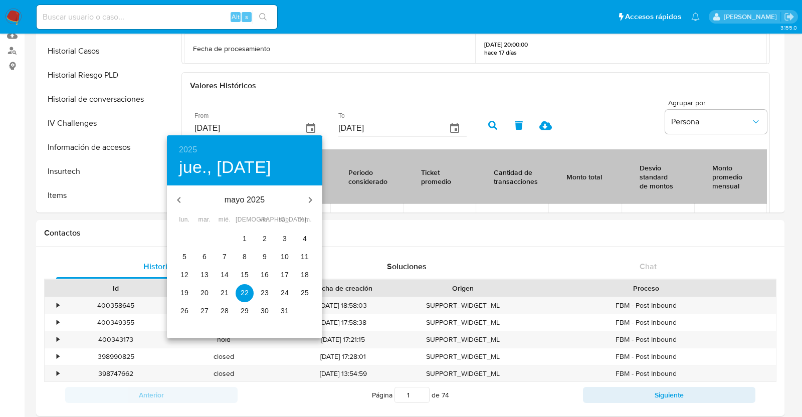
click at [183, 149] on h6 "2025" at bounding box center [188, 150] width 18 height 14
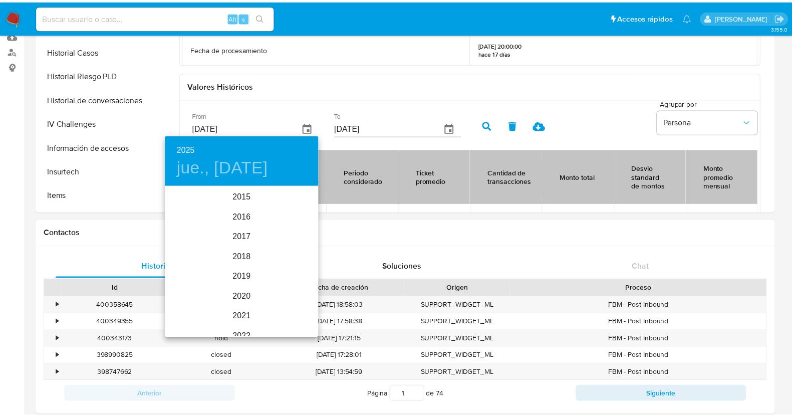
scroll to position [140, 0]
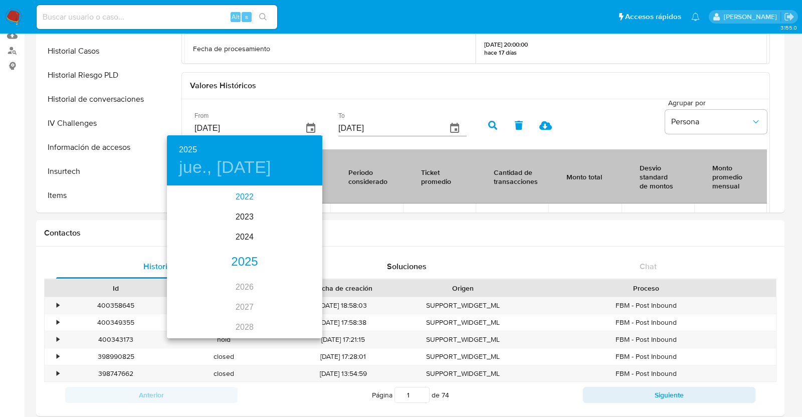
click at [240, 193] on div "2022" at bounding box center [244, 197] width 155 height 20
type input "[DATE]"
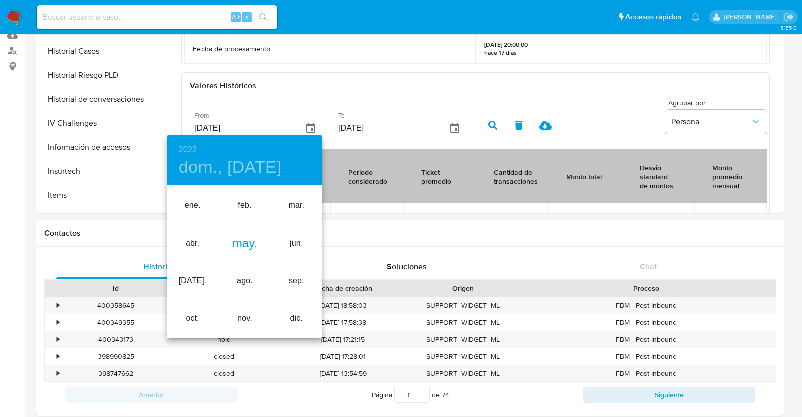
click at [247, 238] on div "may." at bounding box center [244, 243] width 52 height 38
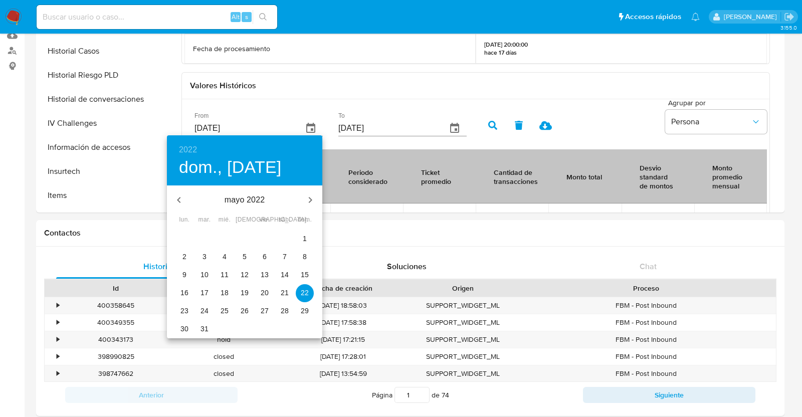
click at [312, 291] on span "22" at bounding box center [305, 293] width 18 height 10
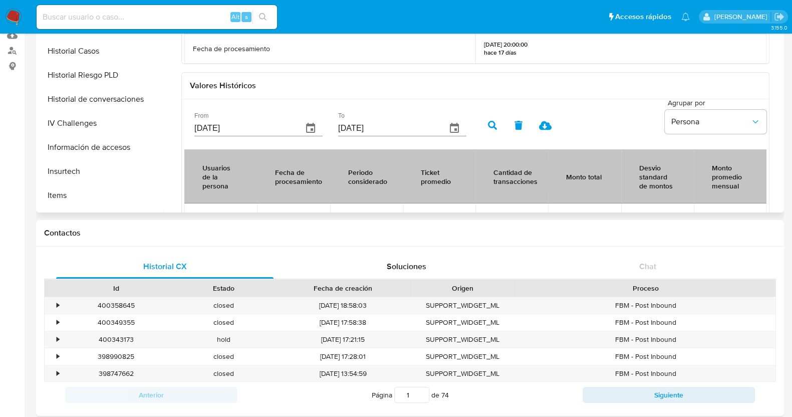
click at [487, 121] on button "button" at bounding box center [493, 125] width 26 height 24
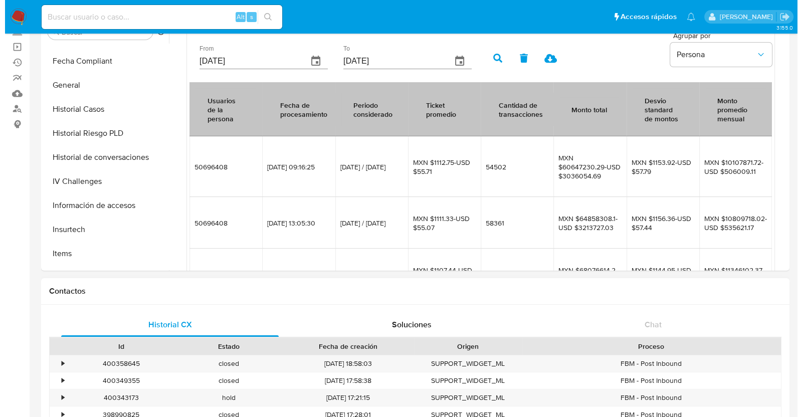
scroll to position [0, 0]
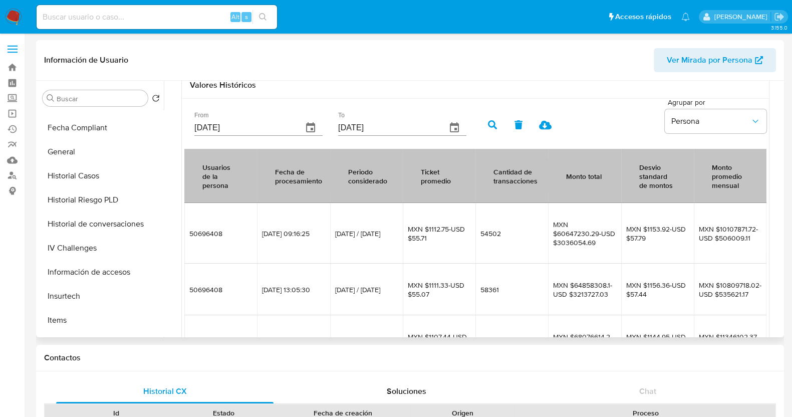
click at [549, 124] on icon at bounding box center [545, 125] width 13 height 9
click at [697, 134] on div "Agrupar por Persona" at bounding box center [716, 124] width 102 height 50
click at [714, 121] on span "Persona" at bounding box center [711, 121] width 80 height 10
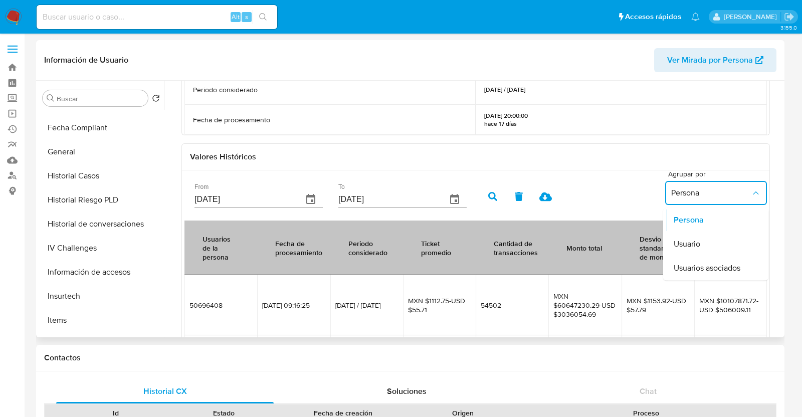
scroll to position [313, 0]
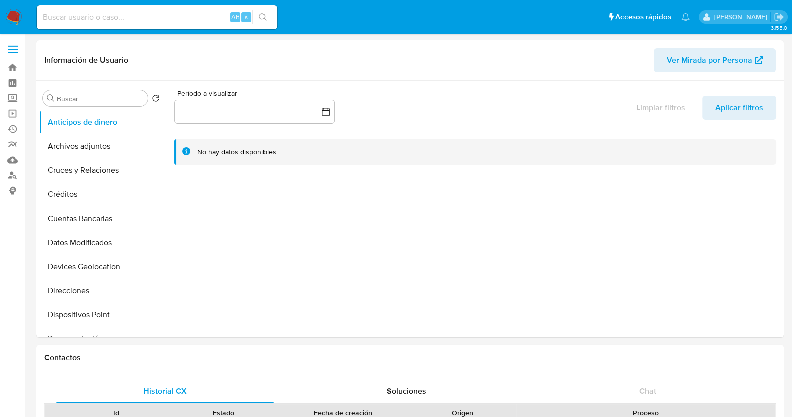
select select "10"
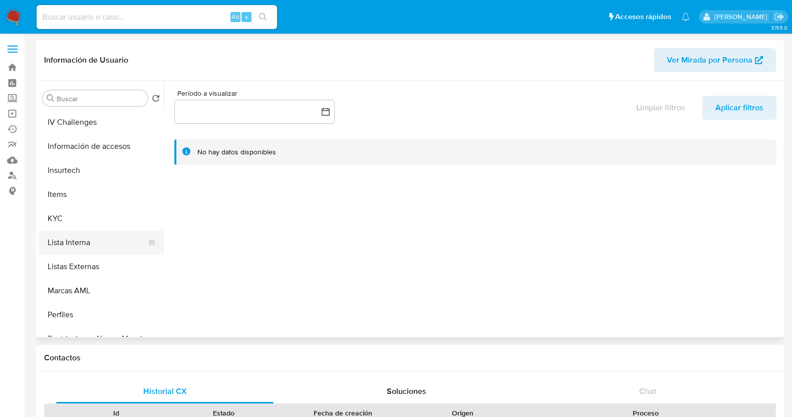
scroll to position [298, 0]
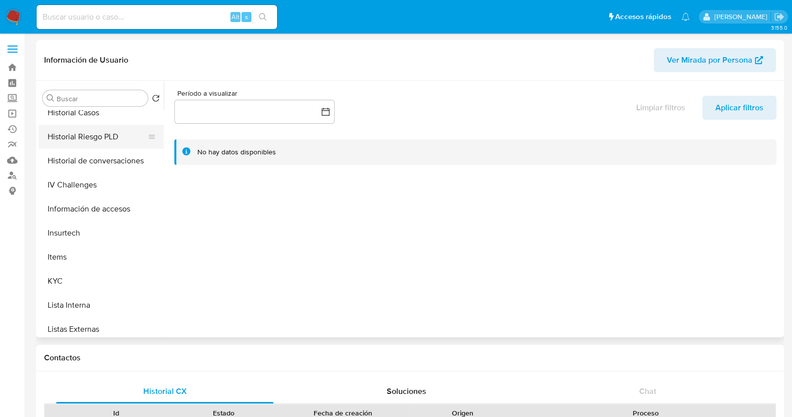
click at [98, 142] on button "Historial Riesgo PLD" at bounding box center [97, 137] width 117 height 24
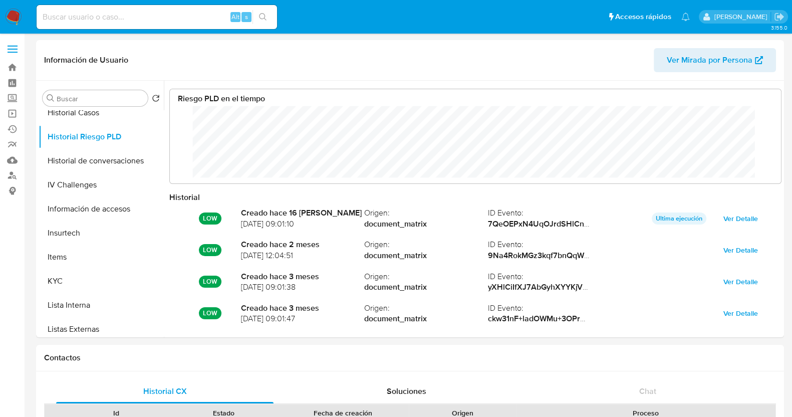
scroll to position [75, 591]
